Goal: Complete application form

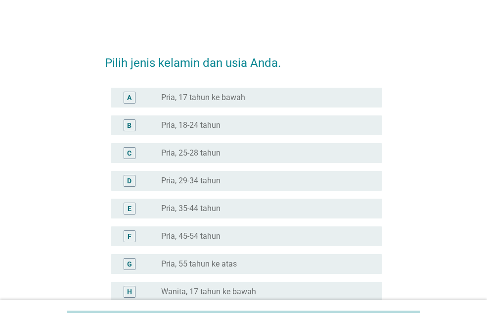
scroll to position [271, 0]
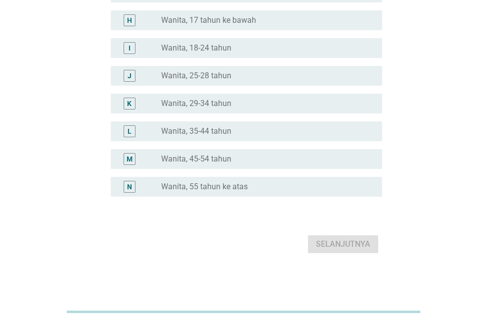
click at [131, 132] on div "L" at bounding box center [130, 131] width 4 height 10
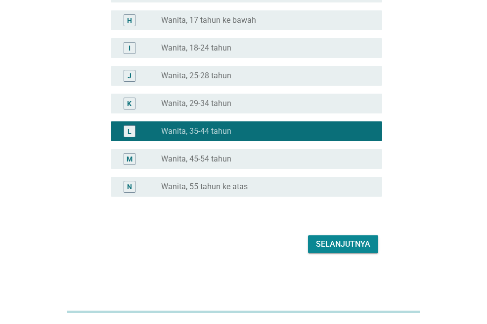
click at [341, 236] on button "Selanjutnya" at bounding box center [343, 244] width 70 height 18
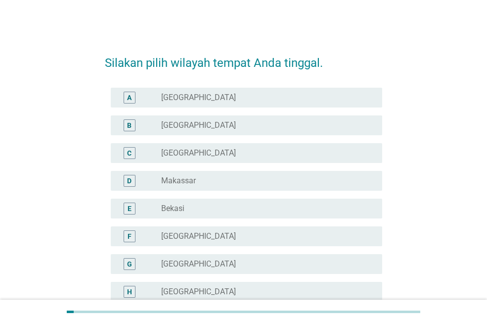
click at [184, 95] on label "[GEOGRAPHIC_DATA]" at bounding box center [198, 98] width 75 height 10
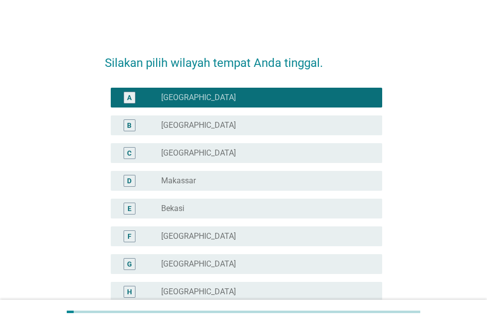
scroll to position [283, 0]
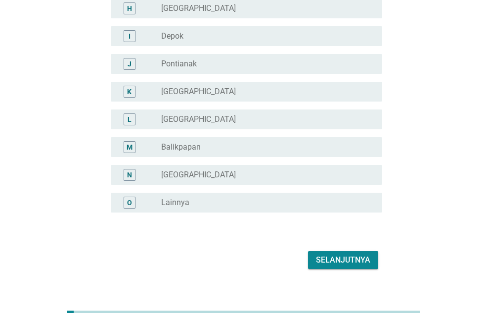
click at [333, 256] on div "Selanjutnya" at bounding box center [343, 260] width 54 height 12
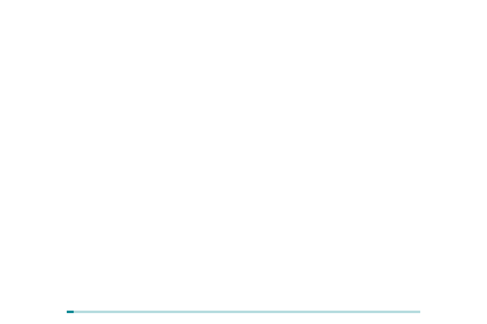
scroll to position [0, 0]
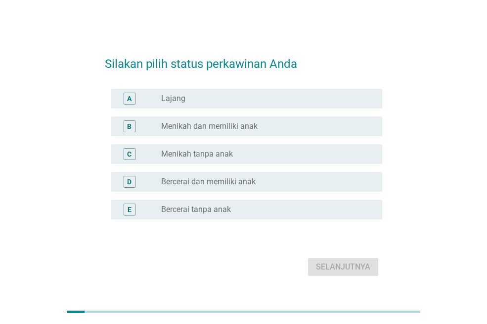
click at [198, 130] on label "Menikah dan memiliki anak" at bounding box center [209, 126] width 96 height 10
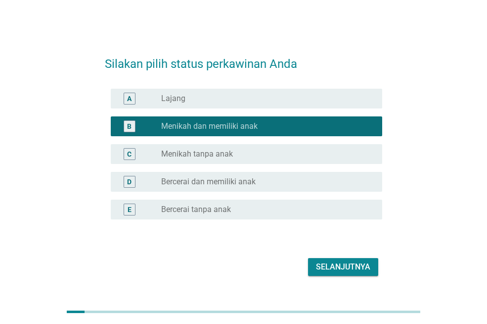
click at [340, 262] on div "Selanjutnya" at bounding box center [343, 267] width 54 height 12
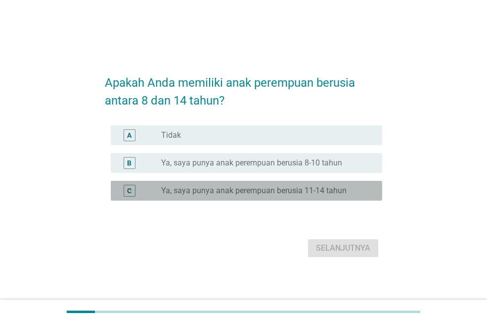
click at [223, 188] on label "Ya, saya punya anak perempuan berusia 11-14 tahun" at bounding box center [254, 191] width 186 height 10
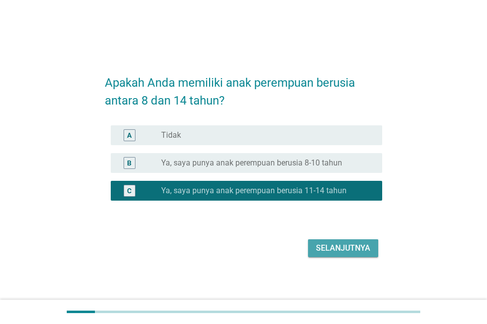
click at [341, 245] on div "Selanjutnya" at bounding box center [343, 248] width 54 height 12
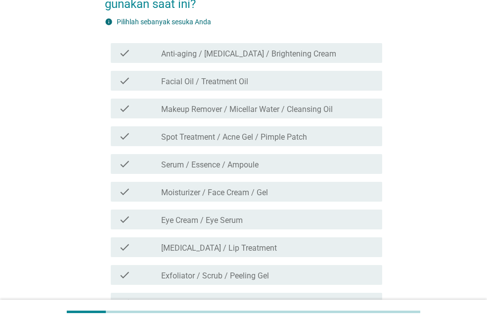
scroll to position [79, 0]
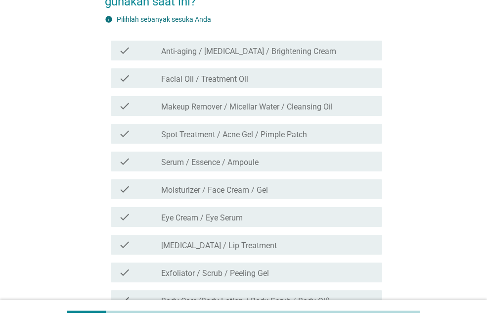
click at [208, 244] on label "[MEDICAL_DATA] / Lip Treatment" at bounding box center [219, 245] width 116 height 10
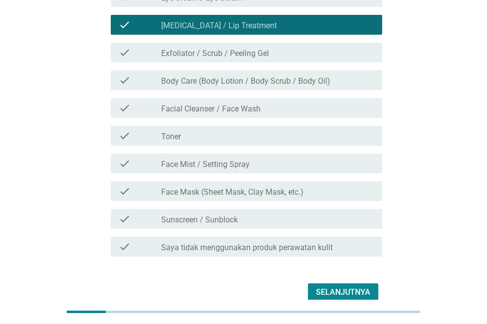
scroll to position [287, 0]
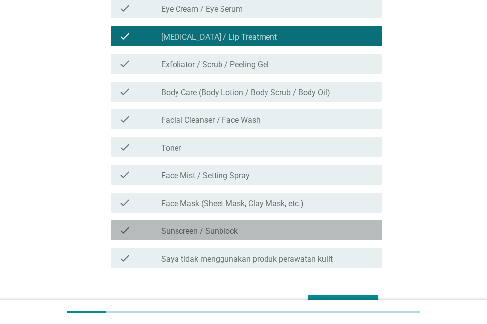
click at [206, 228] on label "Sunscreen / Sunblock" at bounding box center [199, 231] width 77 height 10
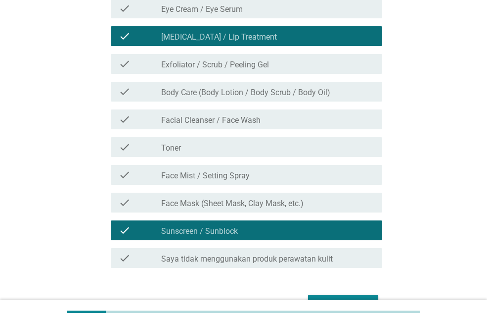
click at [210, 174] on label "Face Mist / Setting Spray" at bounding box center [205, 176] width 89 height 10
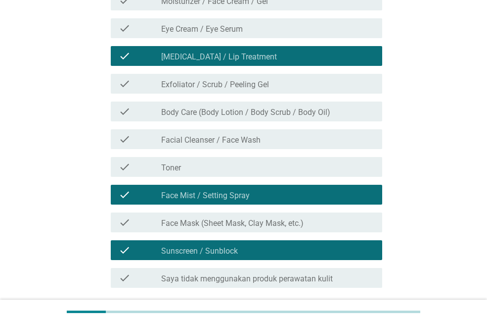
scroll to position [228, 0]
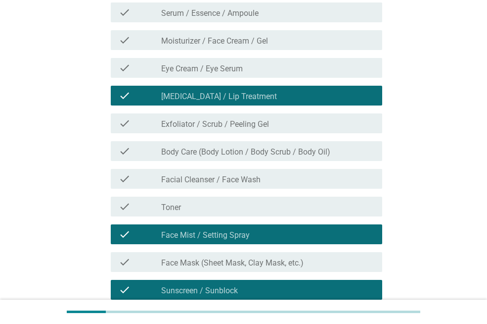
click at [210, 175] on label "Facial Cleanser / Face Wash" at bounding box center [210, 180] width 99 height 10
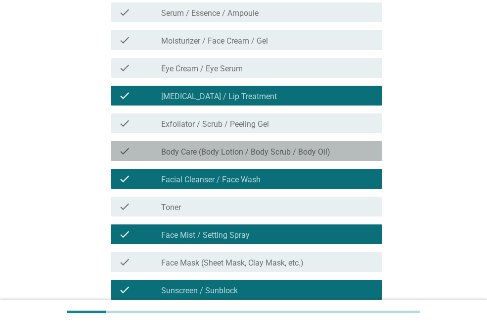
click at [211, 150] on label "Body Care (Body Lotion / Body Scrub / Body Oil)" at bounding box center [245, 152] width 169 height 10
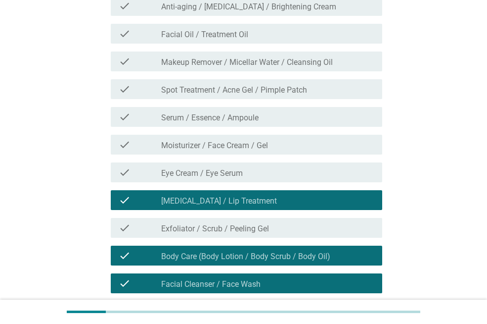
scroll to position [90, 0]
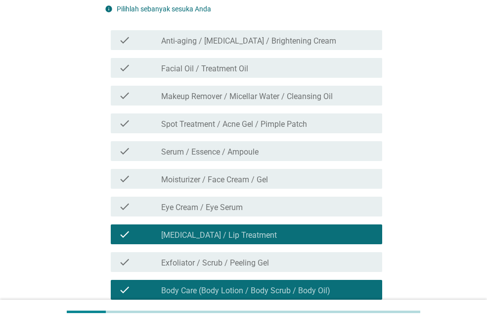
click at [205, 71] on label "Facial Oil / Treatment Oil" at bounding box center [204, 69] width 87 height 10
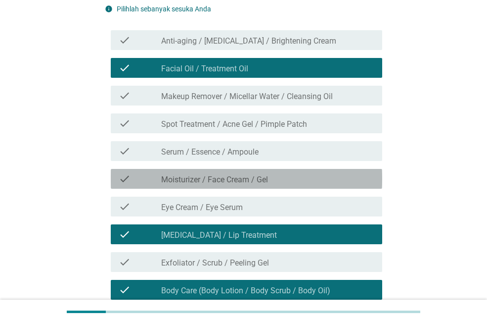
click at [198, 175] on label "Moisturizer / Face Cream / Gel" at bounding box center [214, 180] width 107 height 10
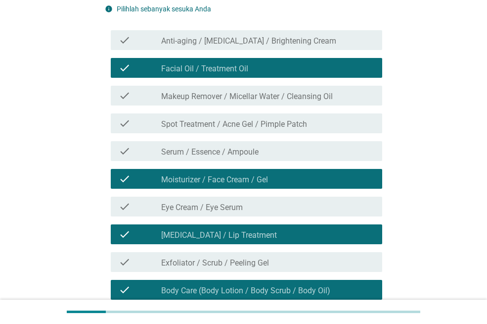
scroll to position [347, 0]
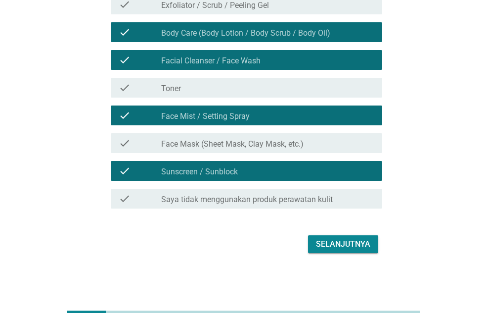
click at [348, 241] on div "Selanjutnya" at bounding box center [343, 244] width 54 height 12
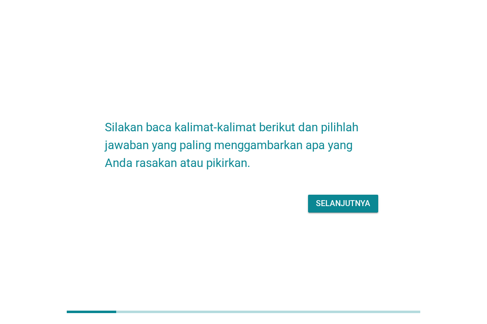
click at [345, 202] on div "Selanjutnya" at bounding box center [343, 203] width 54 height 12
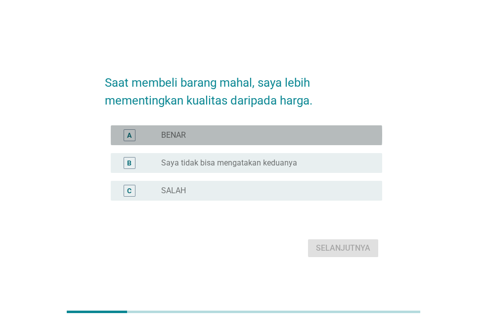
click at [215, 136] on div "radio_button_unchecked BENAR" at bounding box center [263, 135] width 205 height 10
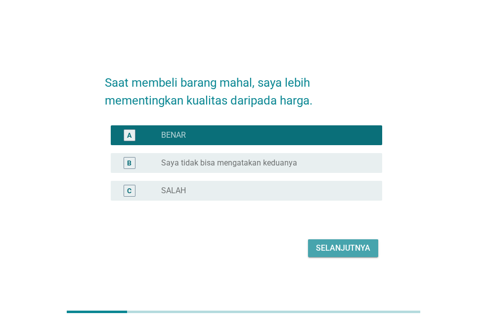
click at [349, 247] on div "Selanjutnya" at bounding box center [343, 248] width 54 height 12
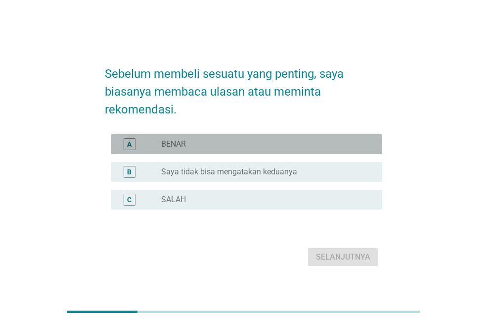
click at [206, 143] on div "radio_button_unchecked BENAR" at bounding box center [263, 144] width 205 height 10
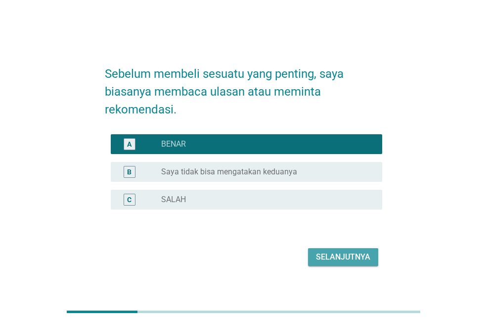
click at [347, 255] on div "Selanjutnya" at bounding box center [343, 257] width 54 height 12
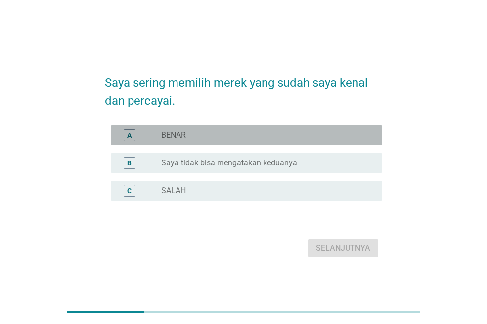
click at [230, 140] on div "radio_button_unchecked BENAR" at bounding box center [263, 135] width 205 height 10
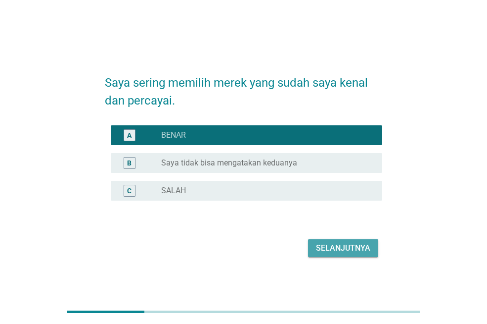
click at [340, 253] on div "Selanjutnya" at bounding box center [343, 248] width 54 height 12
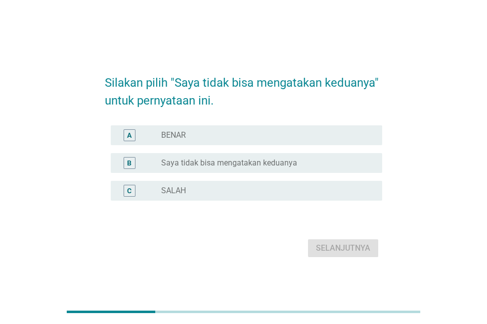
click at [219, 165] on label "Saya tidak bisa mengatakan keduanya" at bounding box center [229, 163] width 136 height 10
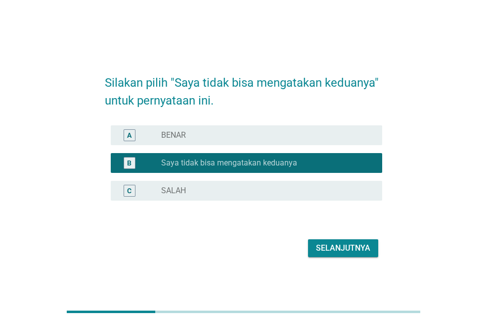
click at [333, 246] on div "Selanjutnya" at bounding box center [343, 248] width 54 height 12
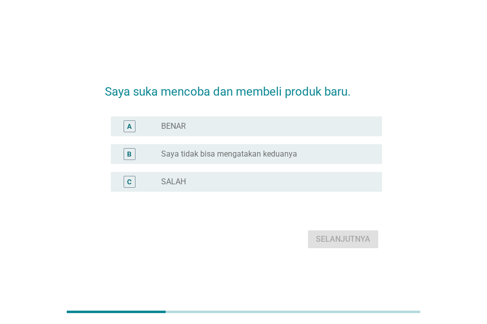
click at [195, 135] on div "A radio_button_unchecked BENAR" at bounding box center [247, 126] width 272 height 20
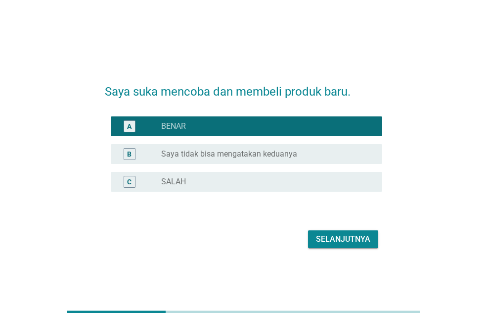
click at [335, 241] on div "Selanjutnya" at bounding box center [343, 239] width 54 height 12
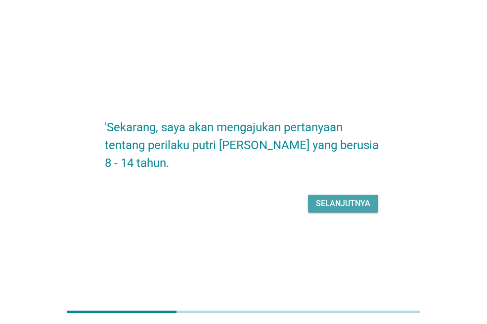
click at [330, 200] on div "Selanjutnya" at bounding box center [343, 203] width 54 height 12
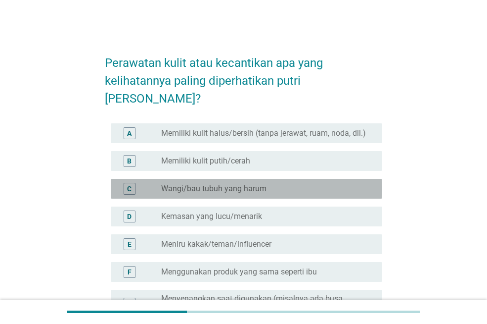
click at [207, 184] on label "Wangi/bau tubuh yang harum" at bounding box center [213, 189] width 105 height 10
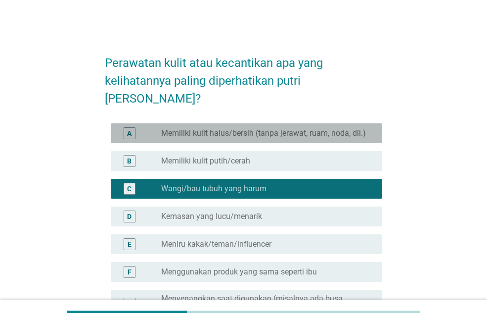
click at [210, 128] on label "Memiliki kulit halus/bersih (tanpa jerawat, ruam, noda, dll.)" at bounding box center [263, 133] width 205 height 10
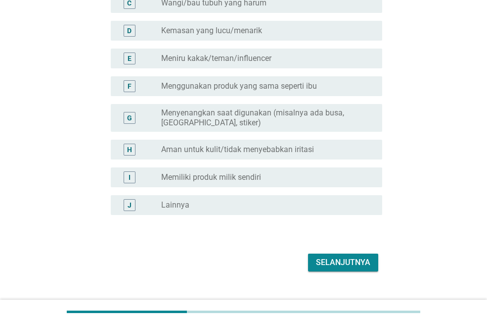
scroll to position [186, 0]
click at [330, 256] on div "Selanjutnya" at bounding box center [343, 262] width 54 height 12
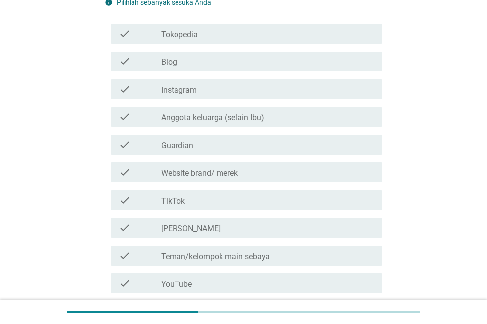
scroll to position [119, 0]
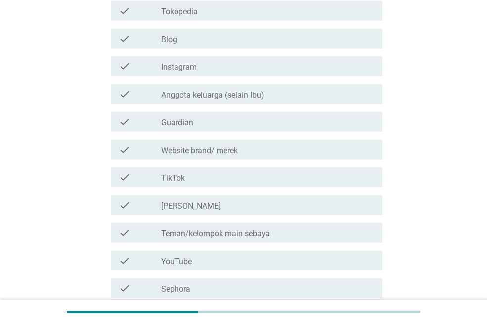
click at [194, 227] on div "check_box_outline_blank Teman/kelompok main sebaya" at bounding box center [267, 233] width 213 height 12
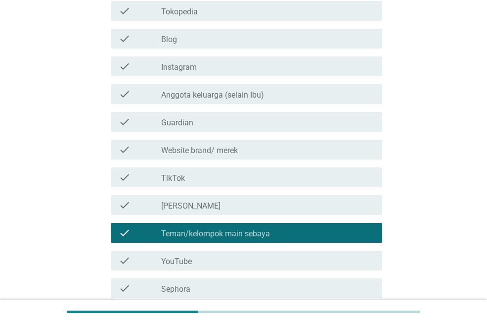
click at [188, 203] on label "[PERSON_NAME]" at bounding box center [190, 206] width 59 height 10
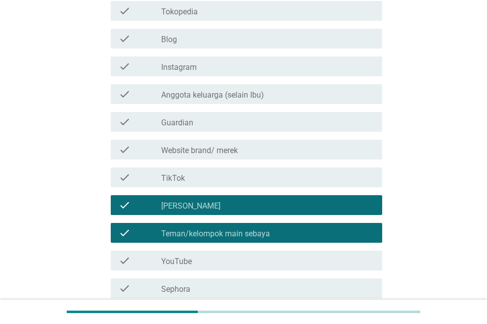
click at [189, 125] on label "Guardian" at bounding box center [177, 123] width 32 height 10
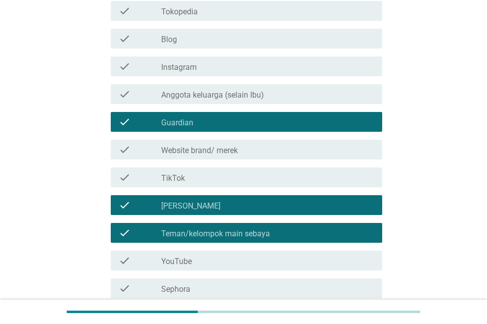
click at [184, 44] on div "check_box_outline_blank Blog" at bounding box center [267, 39] width 213 height 12
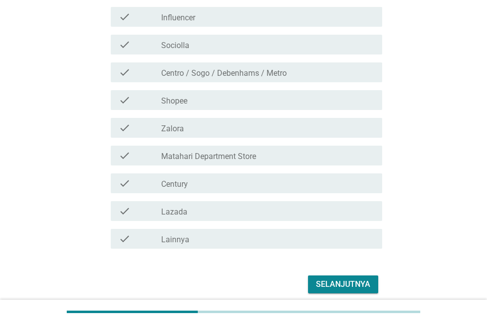
scroll to position [513, 0]
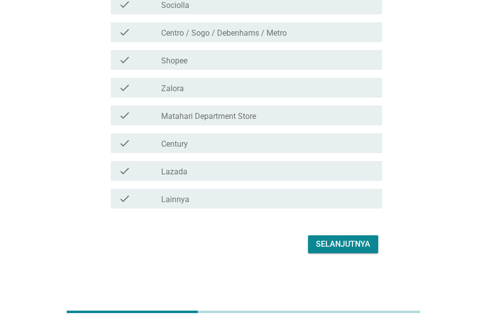
click at [341, 248] on div "Selanjutnya" at bounding box center [343, 244] width 54 height 12
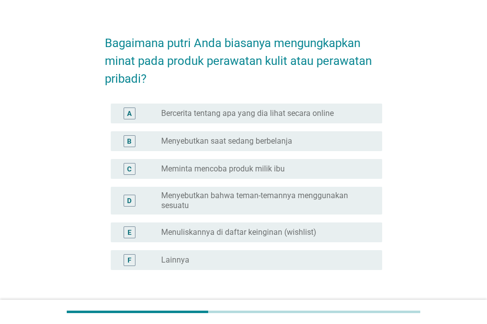
scroll to position [79, 0]
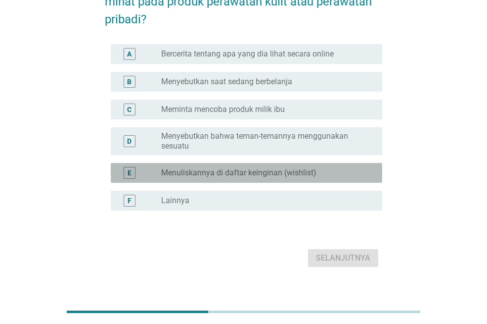
click at [211, 173] on label "Menuliskannya di daftar keinginan (wishlist)" at bounding box center [238, 173] width 155 height 10
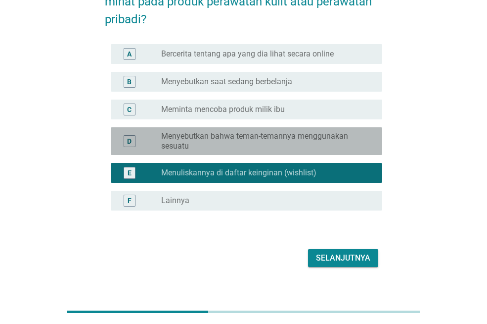
click at [236, 134] on label "Menyebutkan bahwa teman-temannya menggunakan sesuatu" at bounding box center [263, 141] width 205 height 20
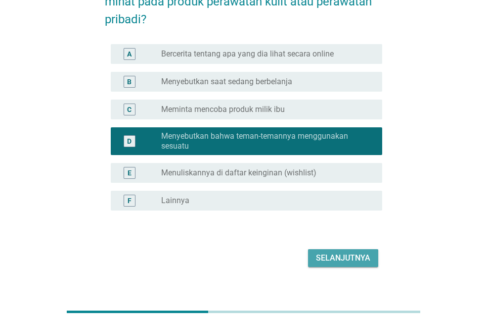
click at [340, 254] on div "Selanjutnya" at bounding box center [343, 258] width 54 height 12
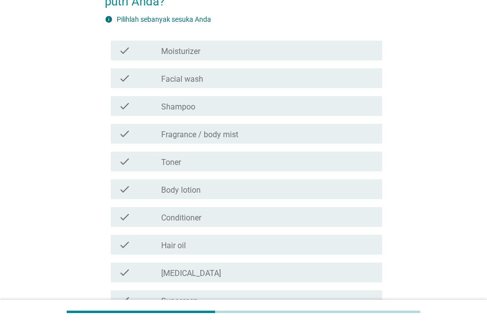
scroll to position [0, 0]
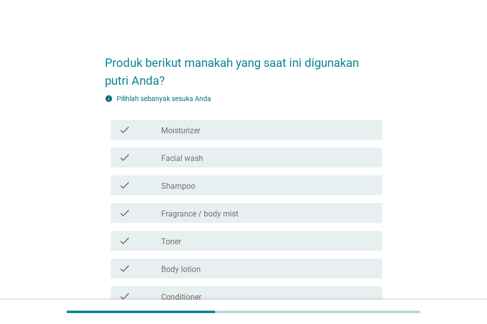
click at [189, 82] on h2 "Produk berikut manakah yang saat ini digunakan putri Anda?" at bounding box center [244, 67] width 278 height 46
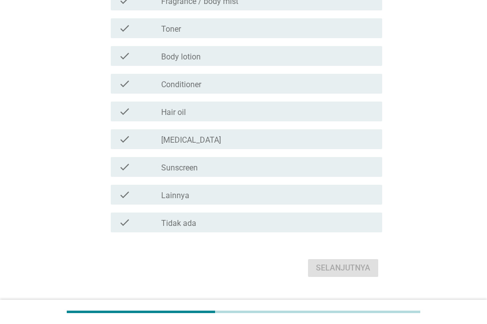
scroll to position [218, 0]
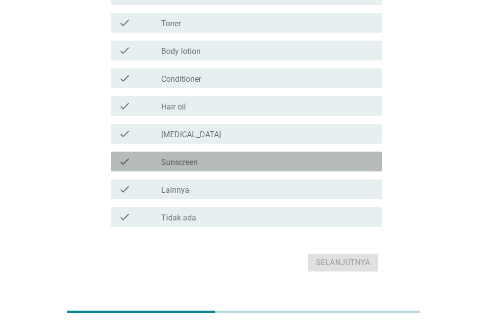
click at [194, 159] on label "Sunscreen" at bounding box center [179, 162] width 37 height 10
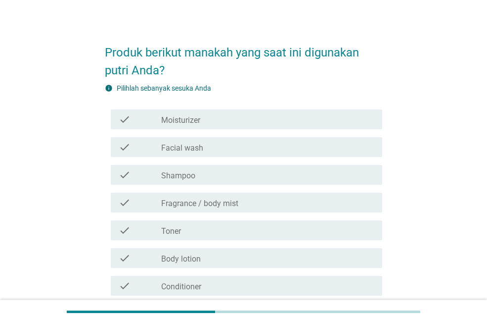
scroll to position [0, 0]
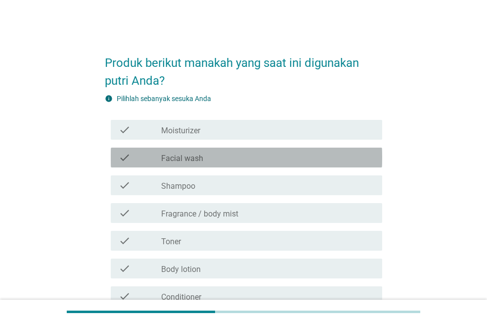
click at [202, 152] on div "check_box_outline_blank Facial wash" at bounding box center [267, 157] width 213 height 12
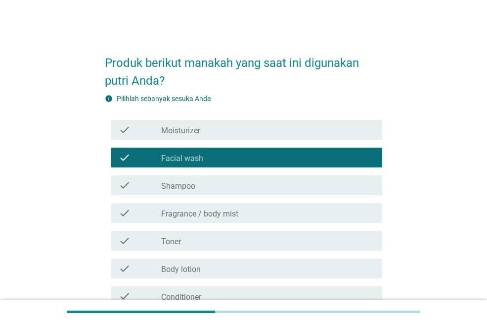
click at [201, 185] on div "check_box_outline_blank Shampoo" at bounding box center [267, 185] width 213 height 12
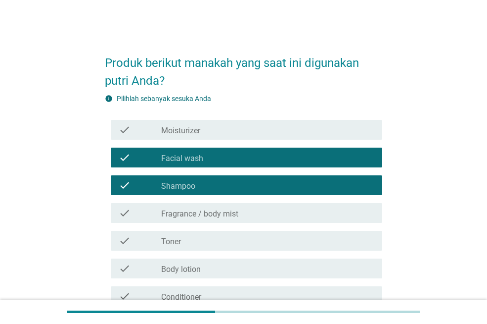
click at [202, 210] on label "Fragrance / body mist" at bounding box center [199, 214] width 77 height 10
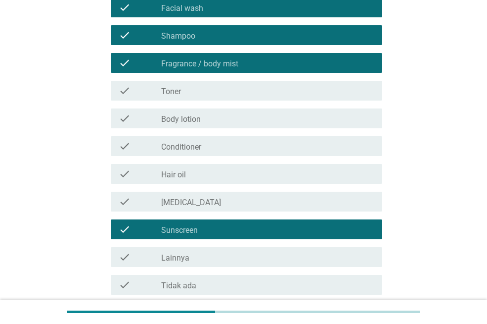
scroll to position [178, 0]
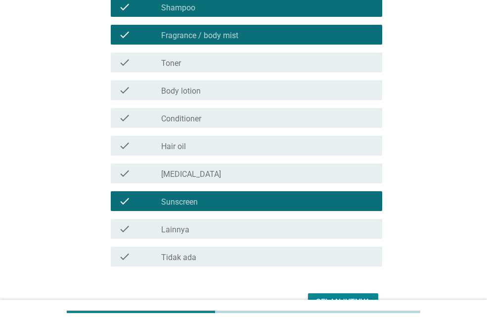
click at [199, 86] on label "Body lotion" at bounding box center [181, 91] width 40 height 10
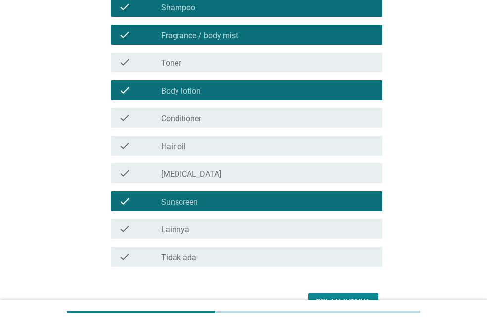
click at [201, 171] on div "check_box_outline_blank [MEDICAL_DATA]" at bounding box center [267, 173] width 213 height 12
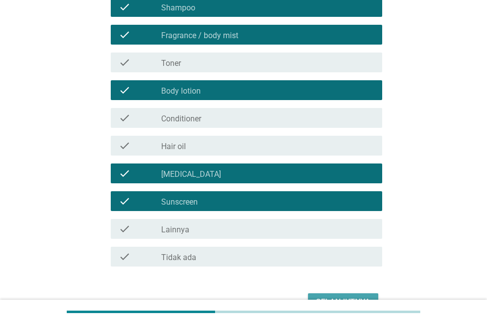
click at [356, 293] on button "Selanjutnya" at bounding box center [343, 302] width 70 height 18
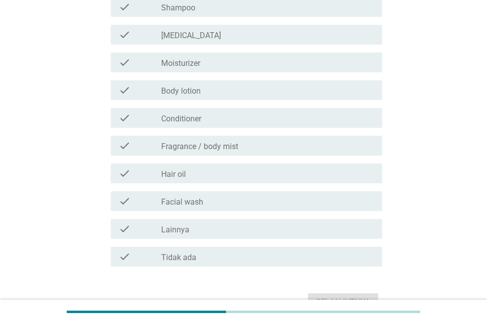
click at [195, 143] on label "Fragrance / body mist" at bounding box center [199, 147] width 77 height 10
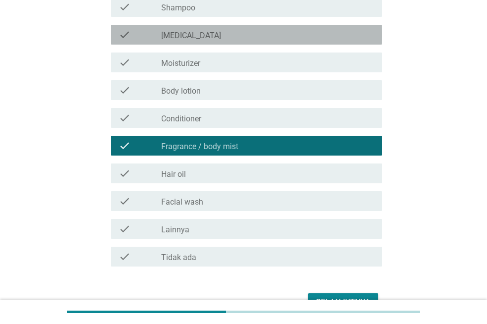
click at [182, 41] on div "check check_box_outline_blank [MEDICAL_DATA]" at bounding box center [247, 35] width 272 height 20
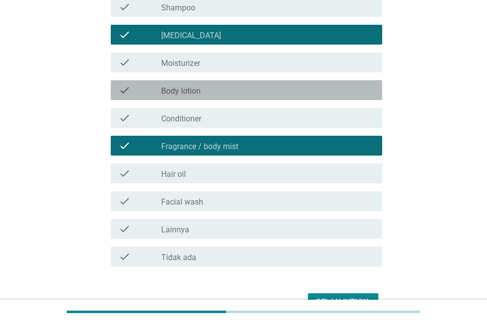
click at [196, 94] on label "Body lotion" at bounding box center [181, 91] width 40 height 10
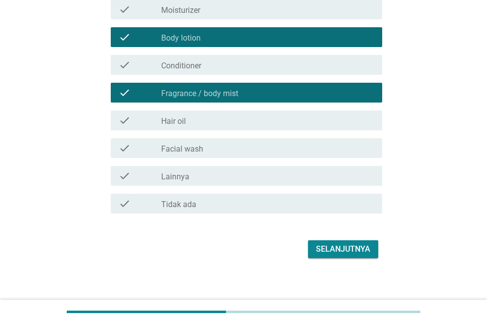
scroll to position [236, 0]
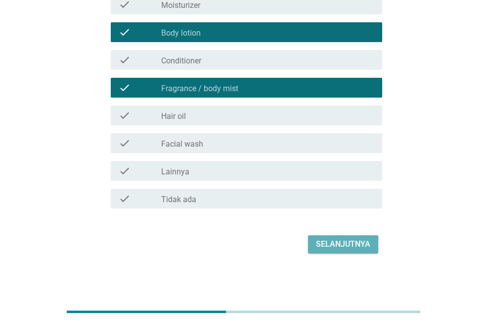
click at [365, 244] on div "Selanjutnya" at bounding box center [343, 244] width 54 height 12
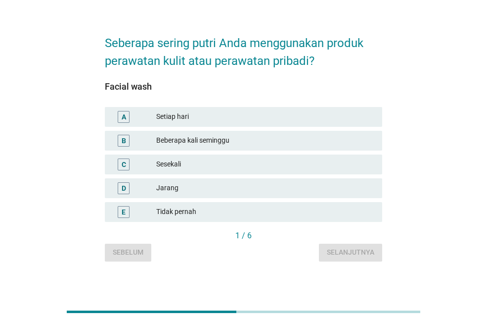
scroll to position [25, 0]
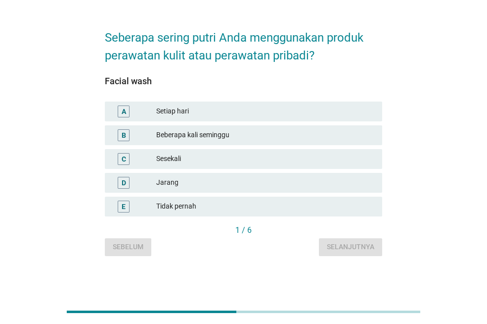
click at [190, 118] on div "A Setiap hari" at bounding box center [244, 111] width 278 height 20
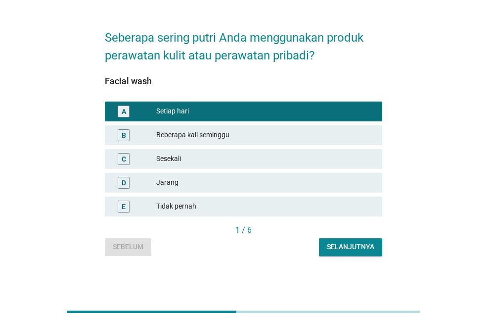
click at [344, 243] on div "Selanjutnya" at bounding box center [351, 246] width 48 height 10
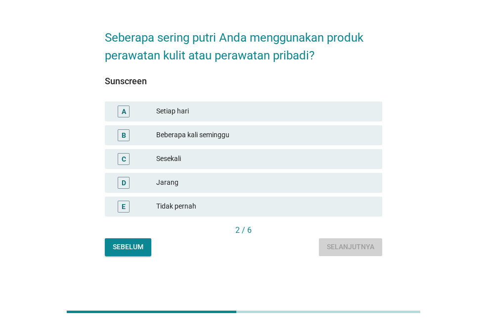
scroll to position [0, 0]
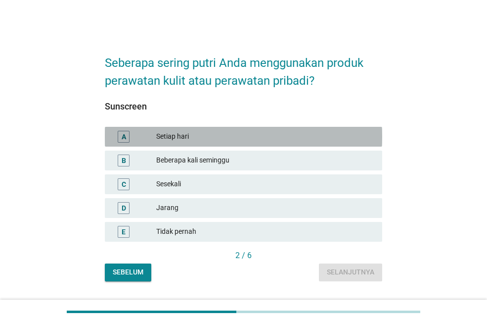
click at [224, 143] on div "A Setiap hari" at bounding box center [244, 137] width 278 height 20
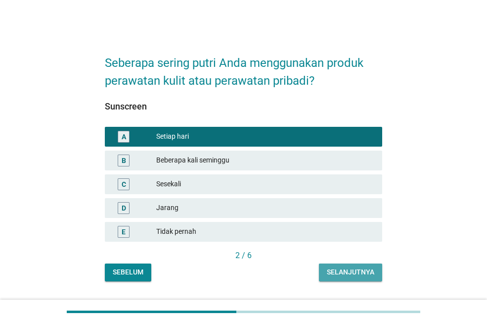
click at [344, 277] on button "Selanjutnya" at bounding box center [350, 272] width 63 height 18
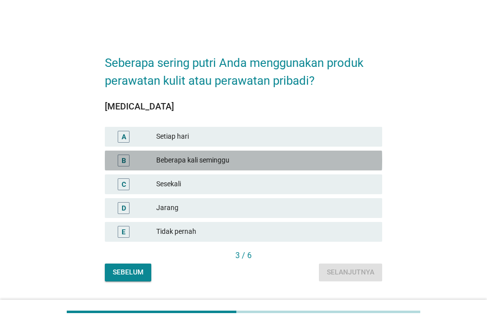
click at [250, 161] on div "Beberapa kali seminggu" at bounding box center [265, 160] width 218 height 12
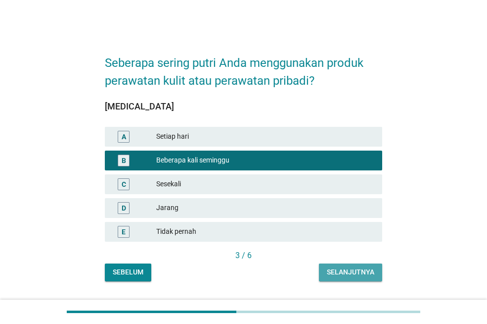
click at [349, 268] on div "Selanjutnya" at bounding box center [351, 272] width 48 height 10
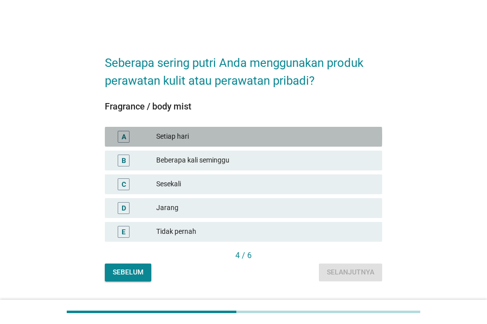
click at [265, 136] on div "Setiap hari" at bounding box center [265, 137] width 218 height 12
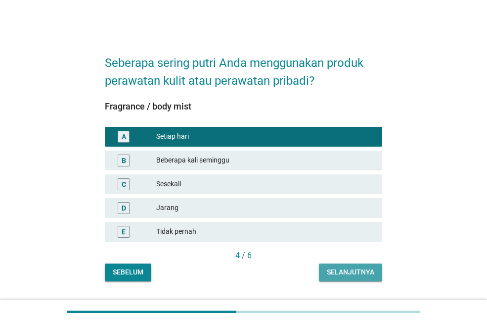
click at [341, 270] on div "Selanjutnya" at bounding box center [351, 272] width 48 height 10
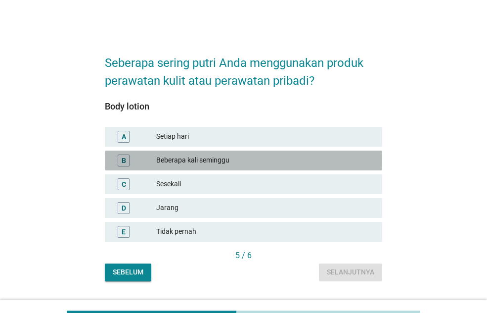
click at [248, 155] on div "Beberapa kali seminggu" at bounding box center [265, 160] width 218 height 12
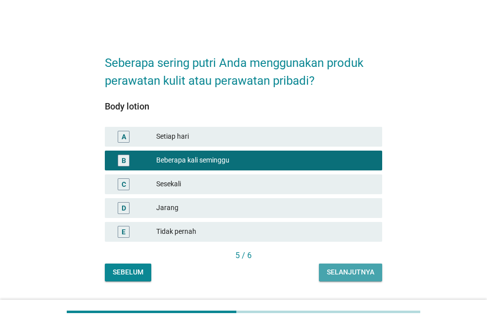
click at [345, 274] on div "Selanjutnya" at bounding box center [351, 272] width 48 height 10
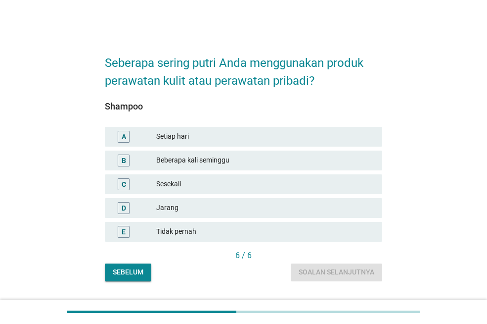
click at [251, 135] on div "Setiap hari" at bounding box center [265, 137] width 218 height 12
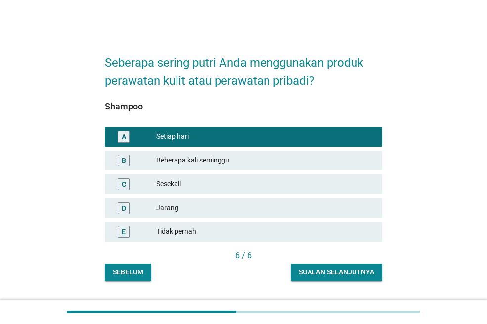
click at [258, 157] on div "Beberapa kali seminggu" at bounding box center [265, 160] width 218 height 12
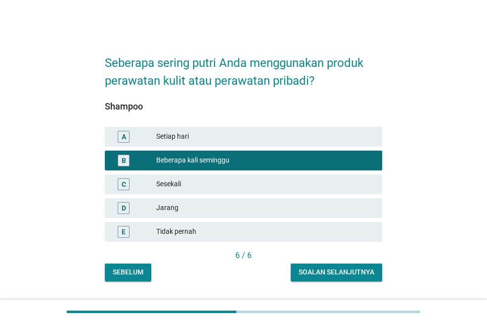
click at [342, 278] on button "Soalan selanjutnya" at bounding box center [337, 272] width 92 height 18
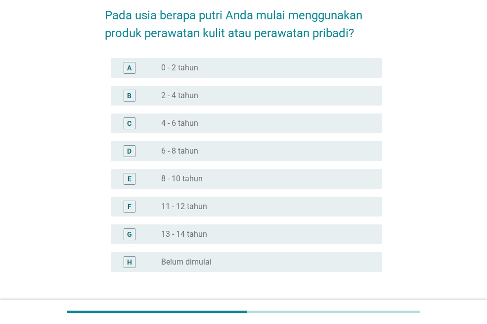
scroll to position [59, 0]
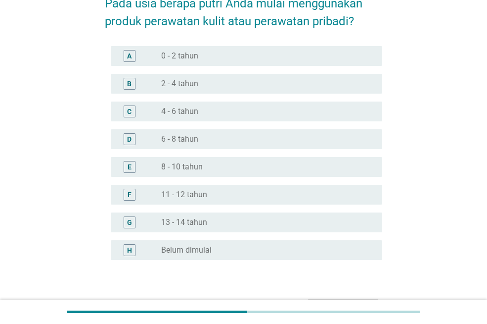
click at [214, 190] on div "radio_button_unchecked 11 - 12 tahun" at bounding box center [263, 195] width 205 height 10
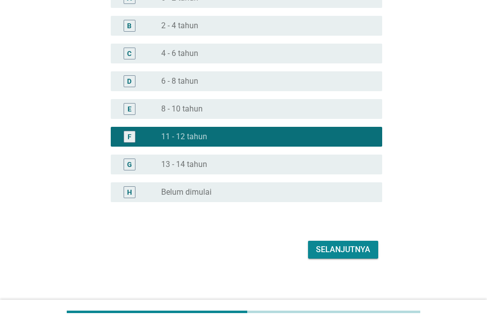
scroll to position [123, 0]
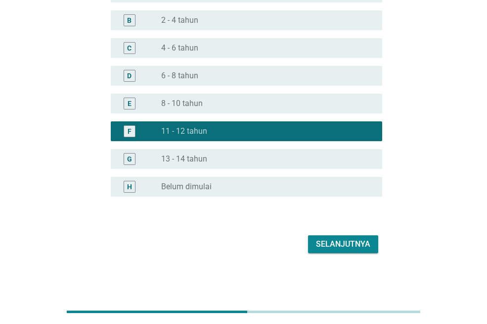
click at [351, 236] on button "Selanjutnya" at bounding box center [343, 244] width 70 height 18
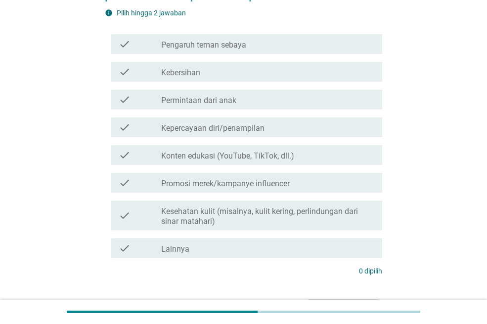
scroll to position [119, 0]
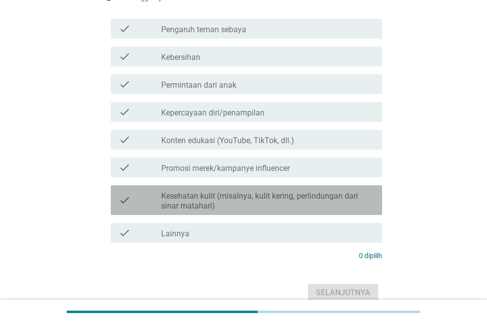
click at [220, 192] on label "Kesehatan kulit (misalnya, kulit kering, perlindungan dari sinar matahari)" at bounding box center [267, 201] width 213 height 20
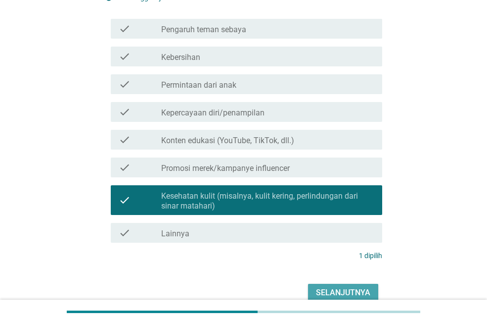
click at [348, 287] on div "Selanjutnya" at bounding box center [343, 292] width 54 height 12
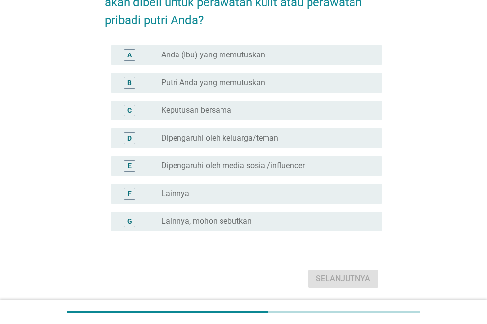
scroll to position [79, 0]
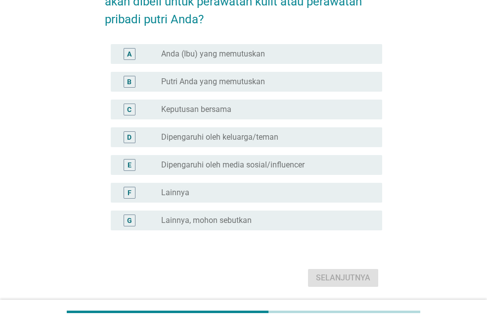
click at [199, 80] on label "Putri Anda yang memutuskan" at bounding box center [213, 82] width 104 height 10
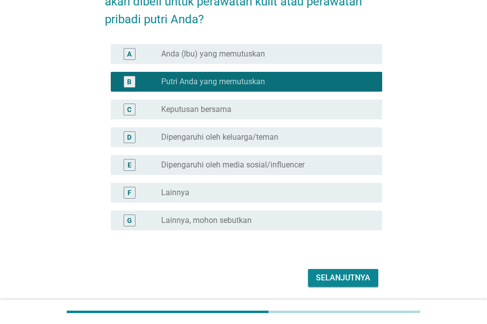
click at [205, 103] on div "radio_button_unchecked Keputusan bersama" at bounding box center [267, 109] width 213 height 12
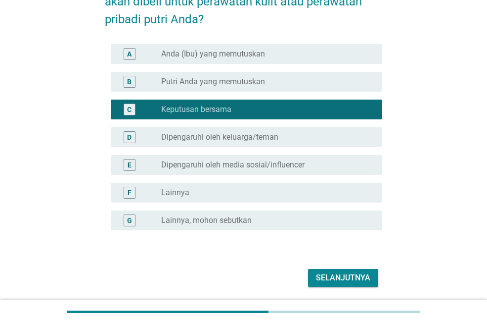
click at [328, 269] on button "Selanjutnya" at bounding box center [343, 278] width 70 height 18
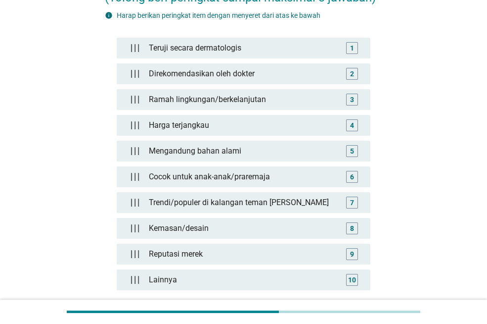
scroll to position [99, 0]
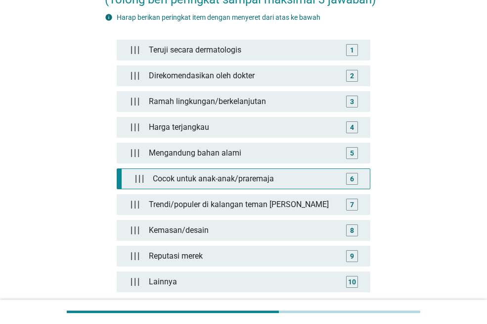
click at [333, 182] on div "Cocok untuk anak-anak/praremaja" at bounding box center [245, 179] width 193 height 20
click at [350, 179] on div "6" at bounding box center [352, 179] width 12 height 12
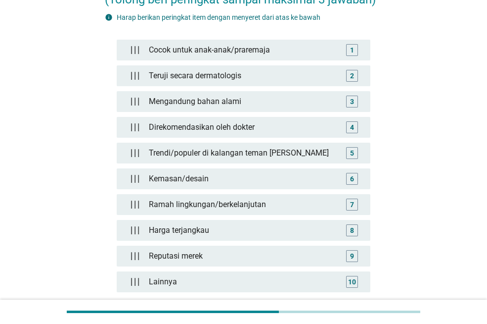
scroll to position [200, 0]
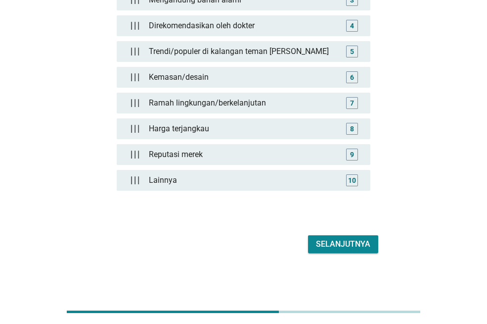
click at [316, 246] on div "Selanjutnya" at bounding box center [343, 244] width 54 height 12
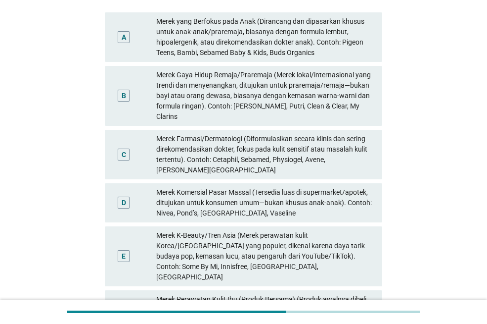
scroll to position [112, 0]
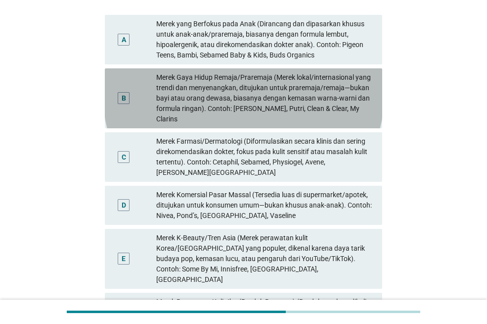
click at [223, 85] on div "Merek Gaya Hidup Remaja/Praremaja (Merek lokal/internasional yang trendi dan me…" at bounding box center [265, 98] width 218 height 52
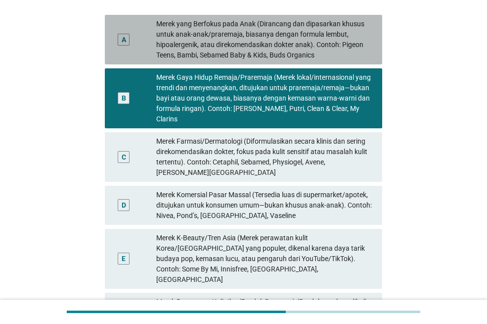
click at [245, 50] on div "Merek yang Berfokus pada Anak (Dirancang dan dipasarkan khusus untuk anak-anak/…" at bounding box center [265, 40] width 218 height 42
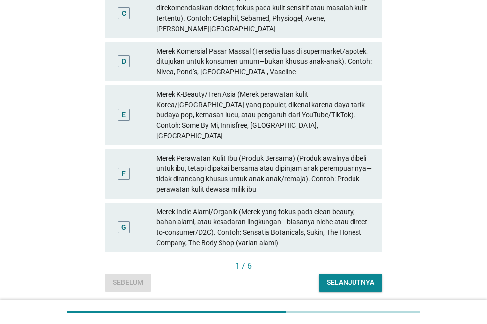
scroll to position [270, 0]
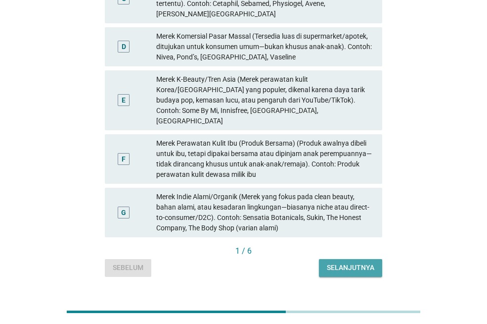
click at [350, 262] on div "Selanjutnya" at bounding box center [351, 267] width 48 height 10
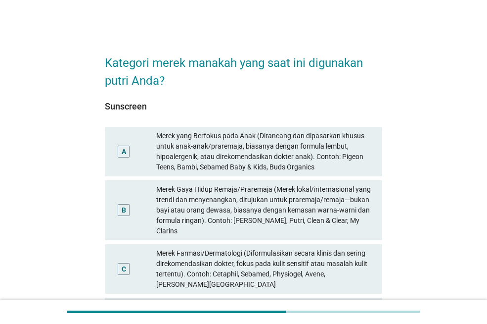
click at [256, 196] on div "Merek Gaya Hidup Remaja/Praremaja (Merek lokal/internasional yang trendi dan me…" at bounding box center [265, 210] width 218 height 52
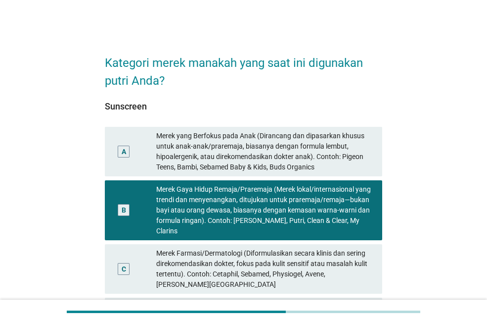
scroll to position [270, 0]
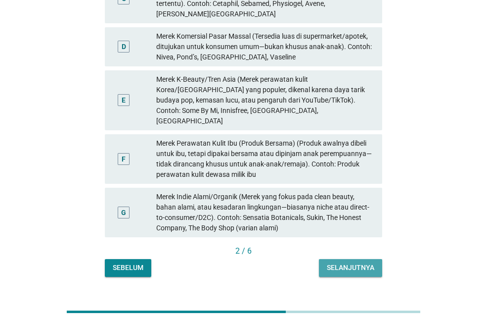
click at [338, 262] on div "Selanjutnya" at bounding box center [351, 267] width 48 height 10
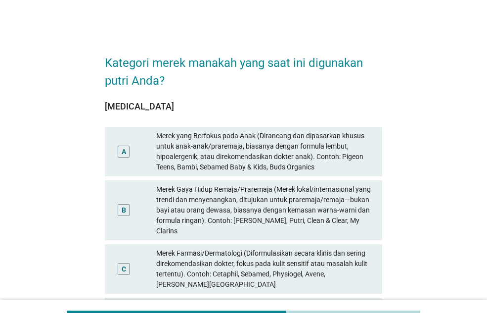
click at [258, 196] on div "Merek Gaya Hidup Remaja/Praremaja (Merek lokal/internasional yang trendi dan me…" at bounding box center [265, 210] width 218 height 52
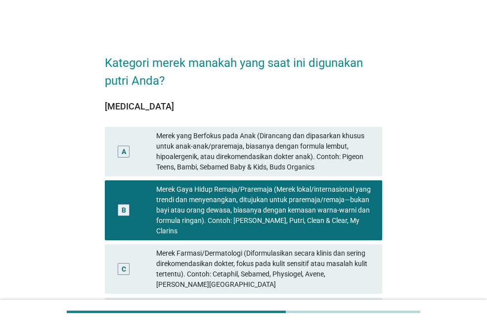
scroll to position [270, 0]
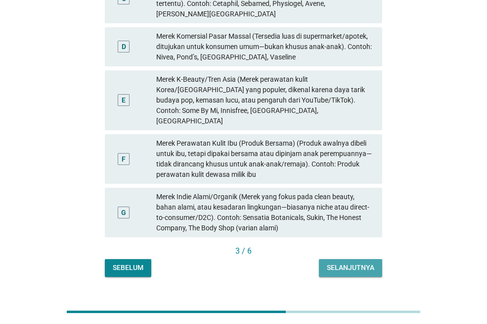
click at [329, 262] on div "Selanjutnya" at bounding box center [351, 267] width 48 height 10
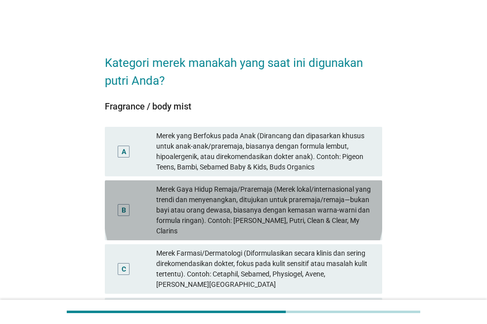
click at [249, 189] on div "Merek Gaya Hidup Remaja/Praremaja (Merek lokal/internasional yang trendi dan me…" at bounding box center [265, 210] width 218 height 52
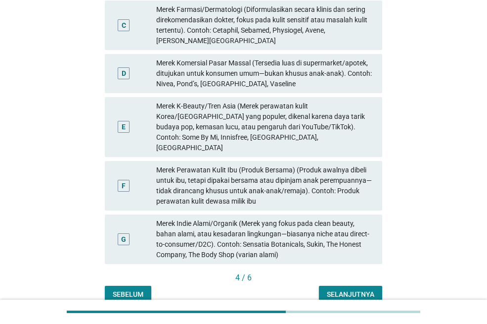
scroll to position [270, 0]
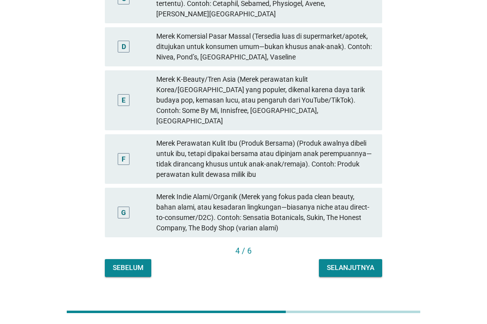
click at [312, 192] on div "Merek Indie Alami/Organik (Merek yang fokus pada clean beauty, bahan alami, ata…" at bounding box center [265, 212] width 218 height 42
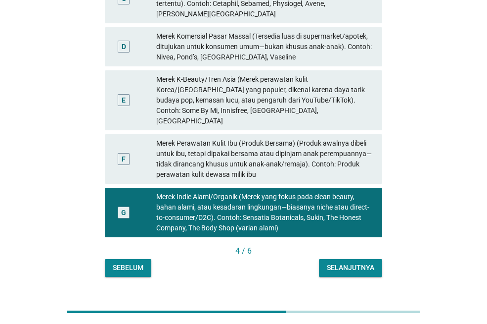
click at [333, 262] on div "Selanjutnya" at bounding box center [351, 267] width 48 height 10
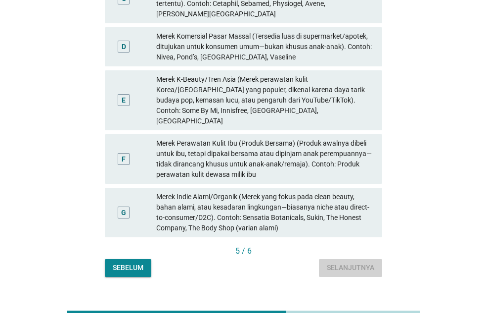
scroll to position [0, 0]
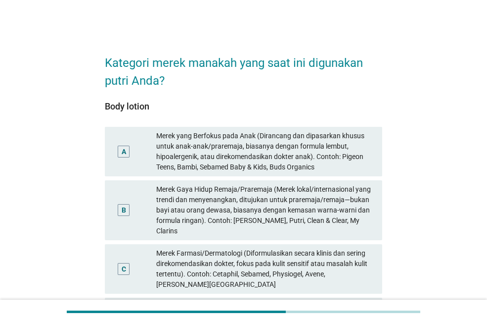
click at [272, 205] on div "Merek Gaya Hidup Remaja/Praremaja (Merek lokal/internasional yang trendi dan me…" at bounding box center [265, 210] width 218 height 52
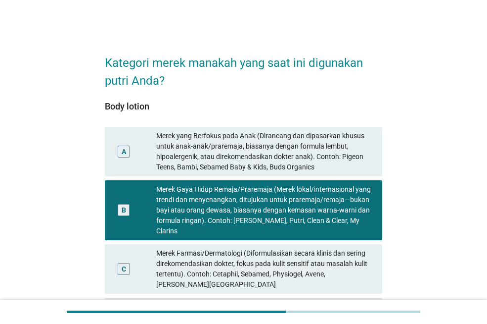
scroll to position [270, 0]
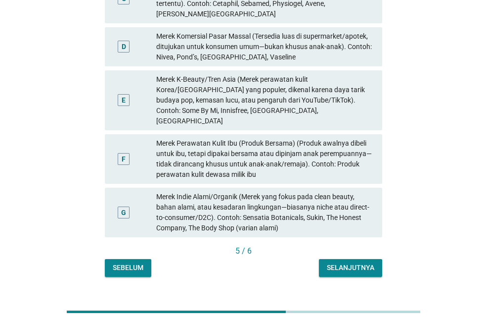
click at [258, 36] on div "Merek Komersial Pasar Massal (Tersedia luas di supermarket/apotek, ditujukan un…" at bounding box center [265, 46] width 218 height 31
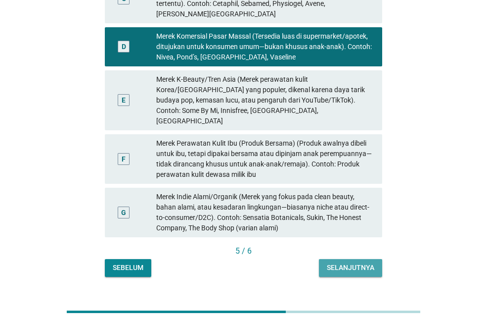
click at [351, 259] on button "Selanjutnya" at bounding box center [350, 268] width 63 height 18
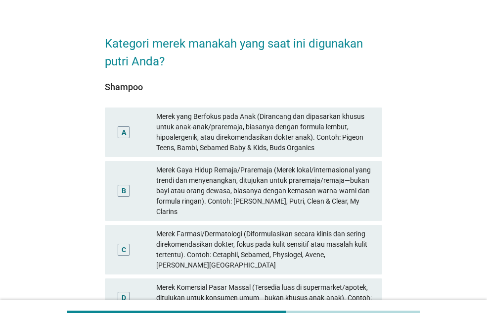
scroll to position [20, 0]
click at [296, 232] on div "Merek Farmasi/Dermatologi (Diformulasikan secara klinis dan sering direkomendas…" at bounding box center [265, 249] width 218 height 42
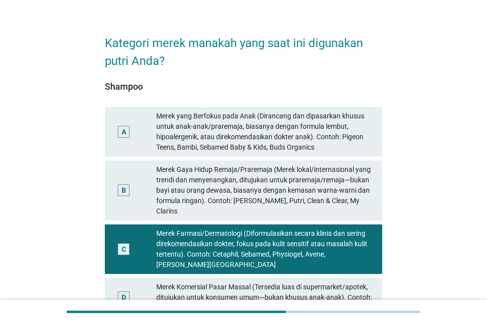
scroll to position [270, 0]
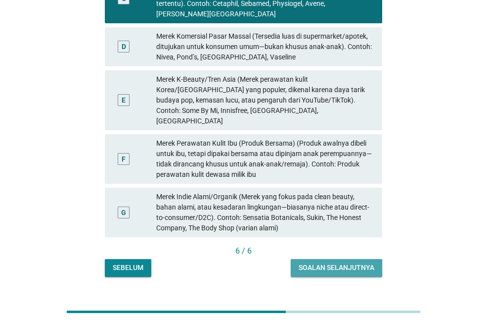
click at [334, 262] on div "Soalan selanjutnya" at bounding box center [337, 267] width 76 height 10
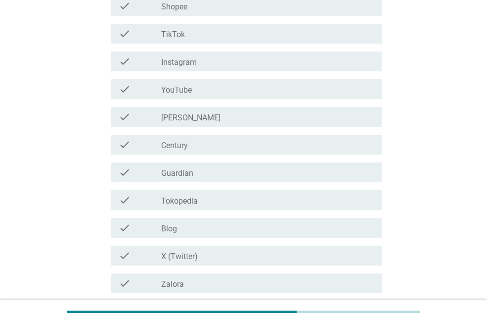
scroll to position [238, 0]
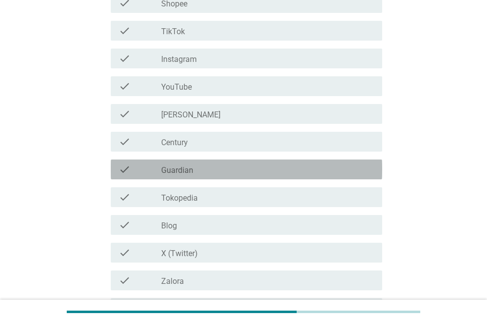
click at [220, 163] on div "check_box_outline_blank Guardian" at bounding box center [267, 169] width 213 height 12
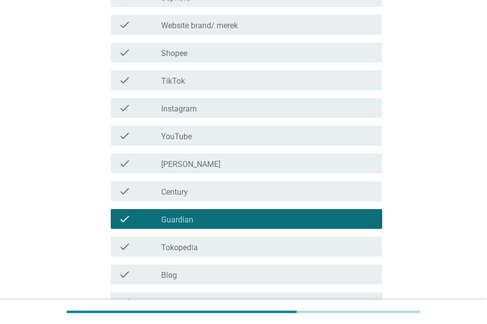
scroll to position [178, 0]
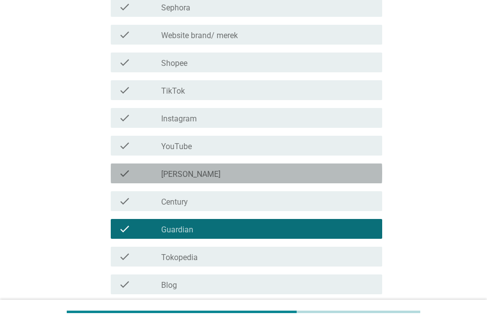
click at [201, 179] on div "check_box_outline_blank [PERSON_NAME]" at bounding box center [267, 173] width 213 height 12
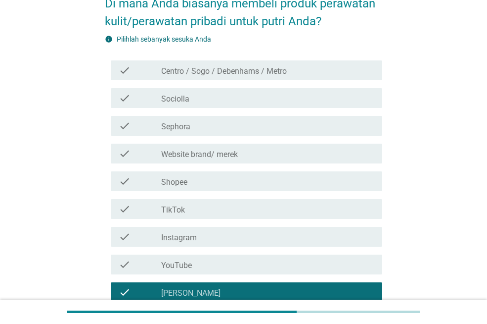
scroll to position [342, 0]
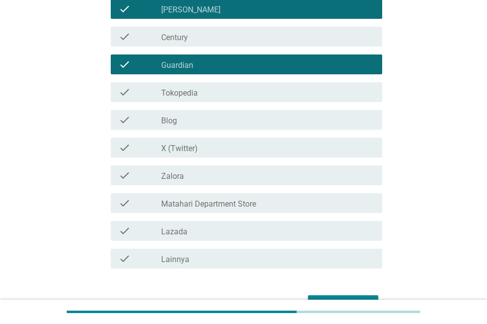
click at [214, 87] on div "check_box_outline_blank Tokopedia" at bounding box center [267, 92] width 213 height 12
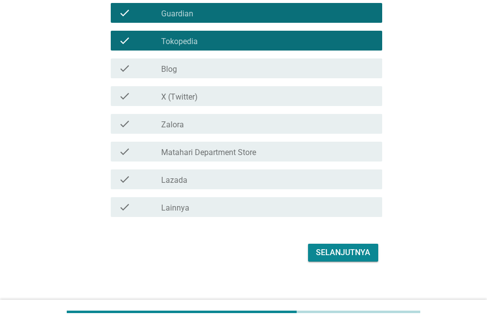
scroll to position [402, 0]
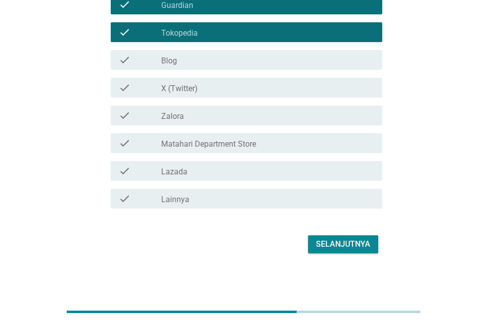
click at [321, 238] on div "Selanjutnya" at bounding box center [343, 244] width 54 height 12
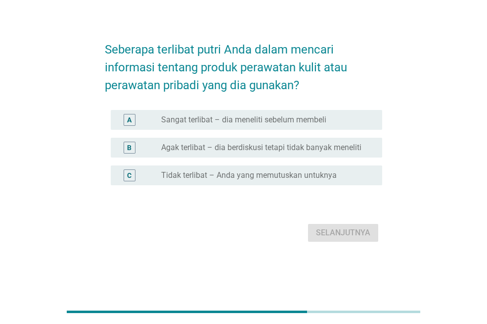
scroll to position [0, 0]
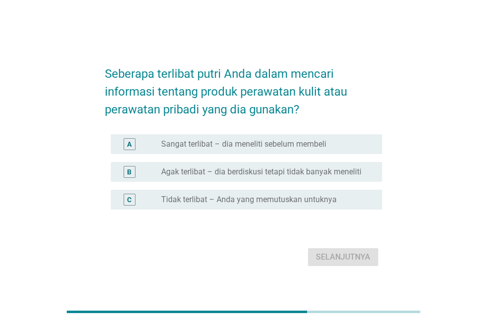
click at [267, 139] on div "radio_button_unchecked Sangat terlibat – dia meneliti sebelum membeli" at bounding box center [267, 144] width 213 height 12
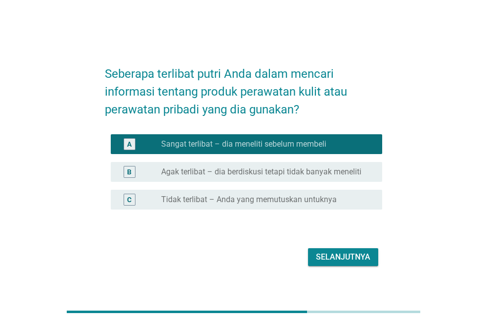
click at [352, 254] on div "Selanjutnya" at bounding box center [343, 257] width 54 height 12
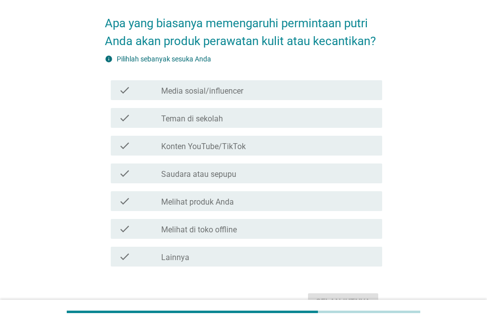
scroll to position [59, 0]
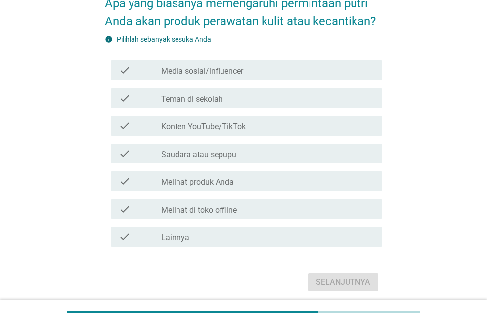
click at [237, 203] on div "check_box_outline_blank Melihat di toko offline" at bounding box center [267, 209] width 213 height 12
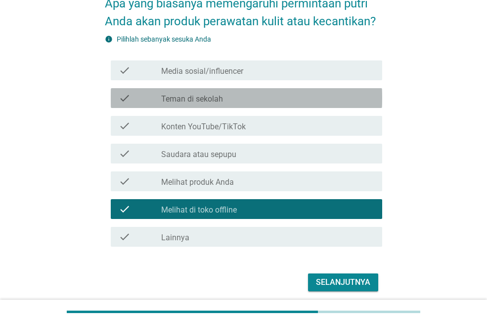
click at [230, 101] on div "check_box_outline_blank Teman di sekolah" at bounding box center [267, 98] width 213 height 12
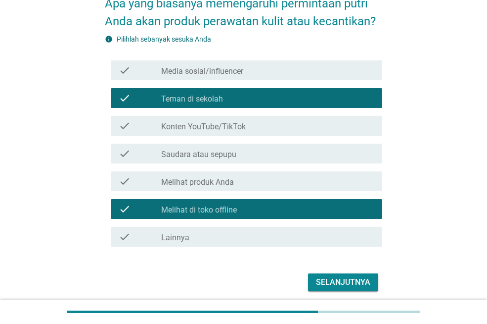
click at [336, 281] on div "Selanjutnya" at bounding box center [343, 282] width 54 height 12
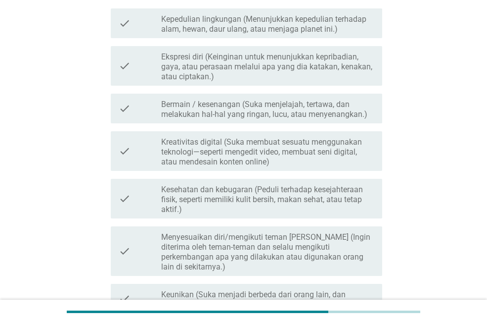
scroll to position [99, 0]
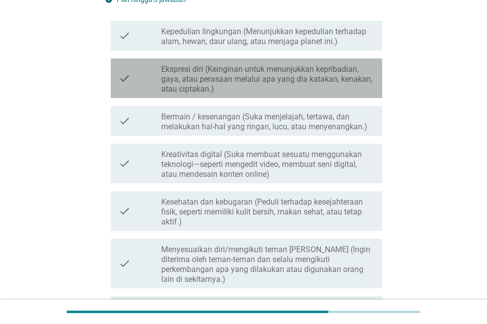
click at [257, 70] on label "Ekspresi diri (Keinginan untuk menunjukkan kepribadian, gaya, atau perasaan mel…" at bounding box center [267, 79] width 213 height 30
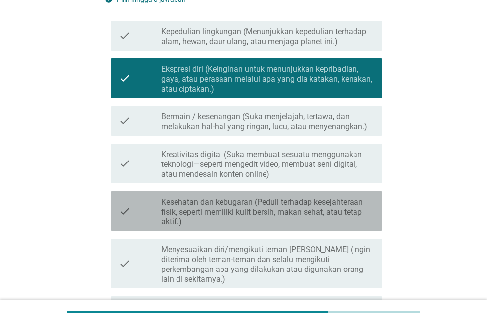
click at [282, 216] on label "Kesehatan dan kebugaran (Peduli terhadap kesejahteraan fisik, seperti memiliki …" at bounding box center [267, 212] width 213 height 30
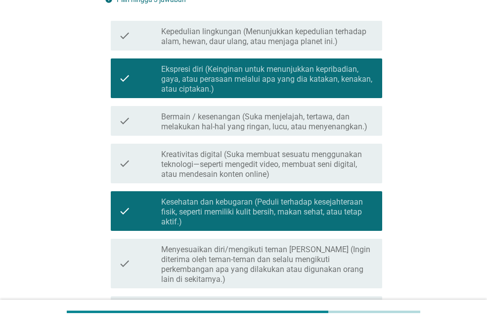
click at [278, 121] on label "Bermain / kesenangan (Suka menjelajah, tertawa, dan melakukan hal-hal yang ring…" at bounding box center [267, 122] width 213 height 20
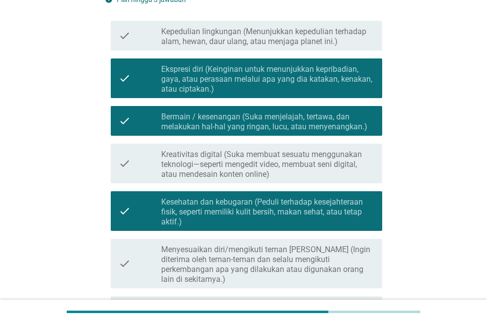
scroll to position [248, 0]
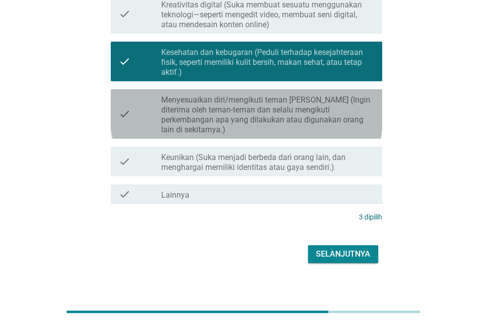
click at [274, 106] on label "Menyesuaikan diri/mengikuti teman [PERSON_NAME] (Ingin diterima oleh teman-tema…" at bounding box center [267, 115] width 213 height 40
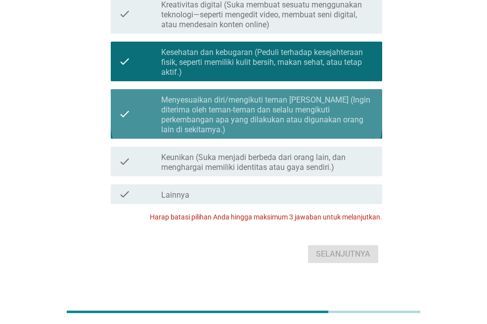
click at [274, 116] on label "Menyesuaikan diri/mengikuti teman [PERSON_NAME] (Ingin diterima oleh teman-tema…" at bounding box center [267, 115] width 213 height 40
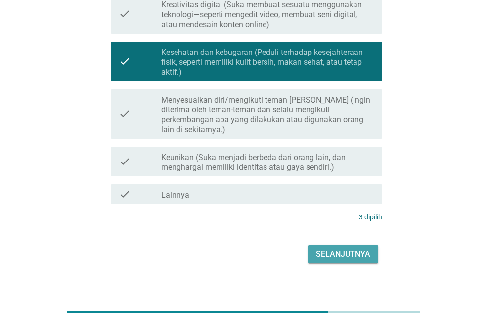
click at [337, 245] on button "Selanjutnya" at bounding box center [343, 254] width 70 height 18
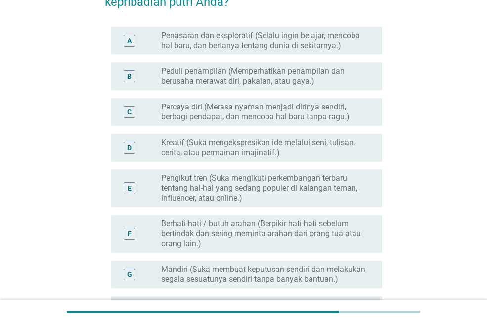
scroll to position [79, 0]
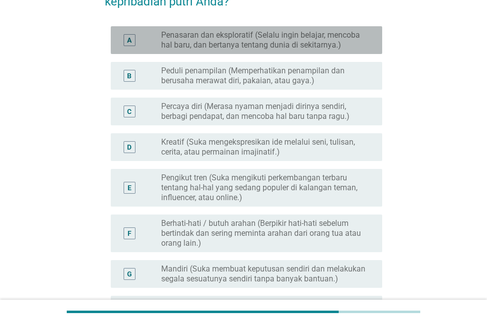
click at [220, 46] on label "Penasaran dan eksploratif (Selalu ingin belajar, mencoba hal baru, dan bertanya…" at bounding box center [263, 40] width 205 height 20
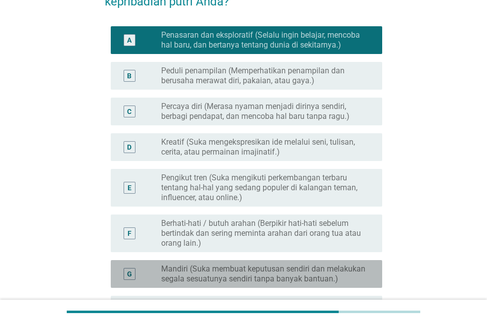
click at [250, 273] on label "Mandiri (Suka membuat keputusan sendiri dan melakukan segala sesuatunya sendiri…" at bounding box center [263, 274] width 205 height 20
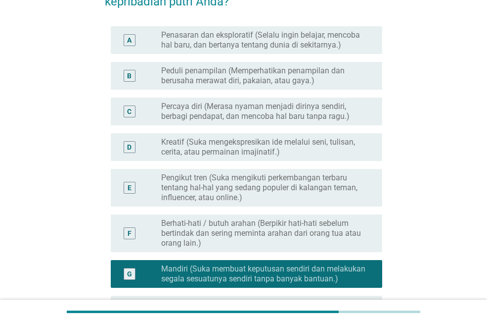
scroll to position [198, 0]
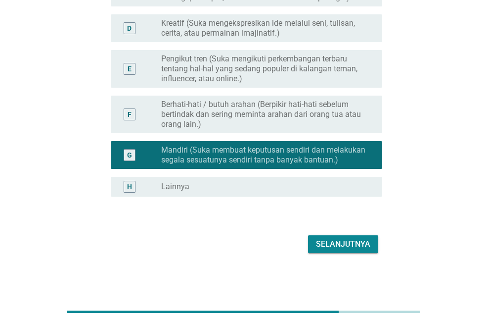
click at [351, 239] on div "Selanjutnya" at bounding box center [343, 244] width 54 height 12
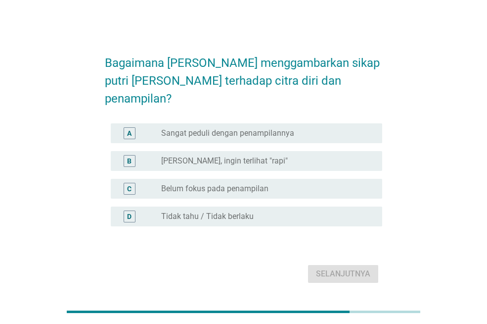
click at [219, 156] on label "[PERSON_NAME], ingin terlihat "rapi"" at bounding box center [224, 161] width 127 height 10
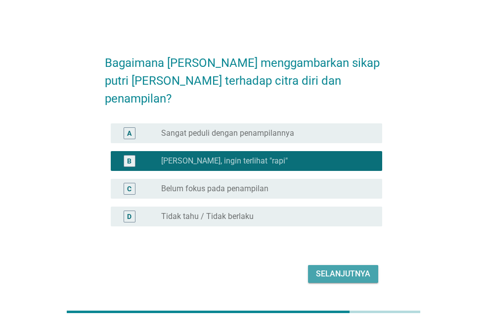
click at [353, 268] on div "Selanjutnya" at bounding box center [343, 274] width 54 height 12
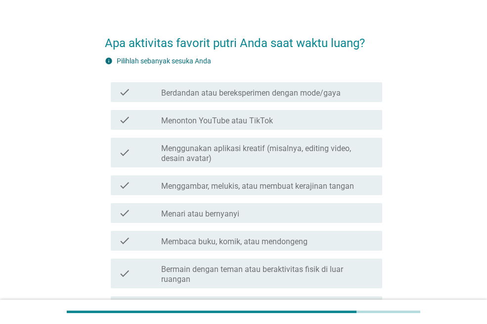
scroll to position [40, 0]
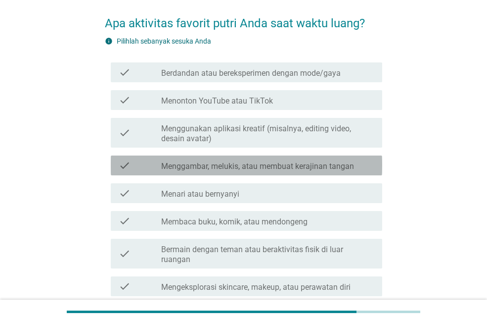
click at [212, 170] on label "Menggambar, melukis, atau membuat kerajinan tangan" at bounding box center [257, 166] width 193 height 10
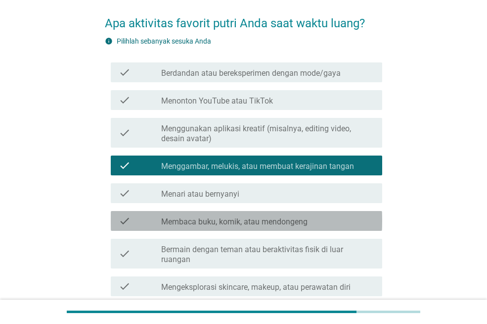
click at [217, 220] on label "Membaca buku, komik, atau mendongeng" at bounding box center [234, 222] width 146 height 10
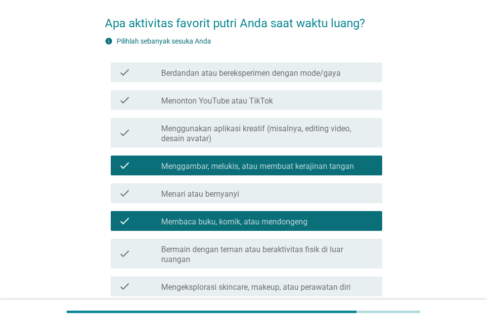
scroll to position [238, 0]
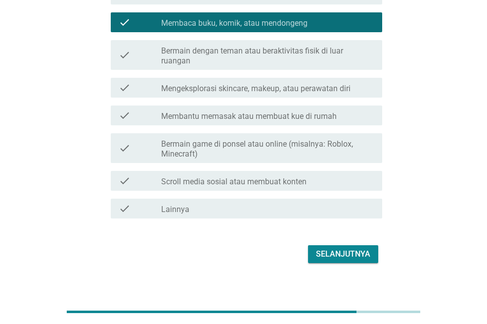
click at [205, 48] on label "Bermain dengan teman atau beraktivitas fisik di luar ruangan" at bounding box center [267, 56] width 213 height 20
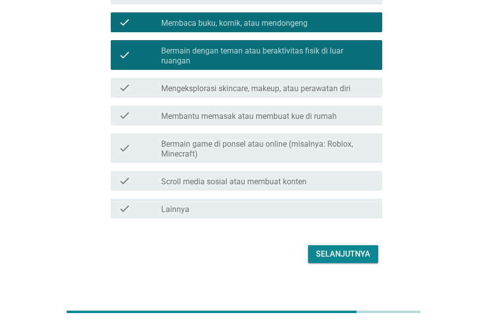
click at [324, 245] on button "Selanjutnya" at bounding box center [343, 254] width 70 height 18
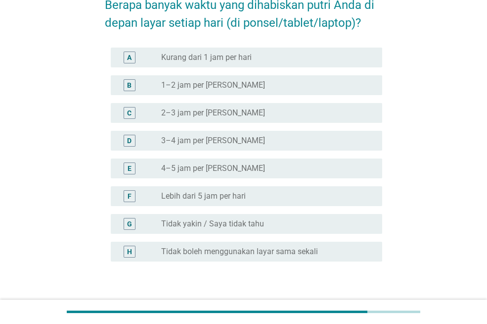
scroll to position [59, 0]
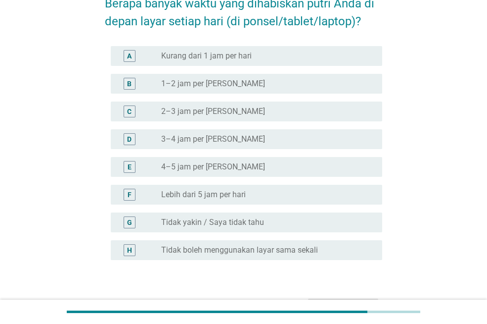
click at [213, 56] on label "Kurang dari 1 jam per hari" at bounding box center [206, 56] width 91 height 10
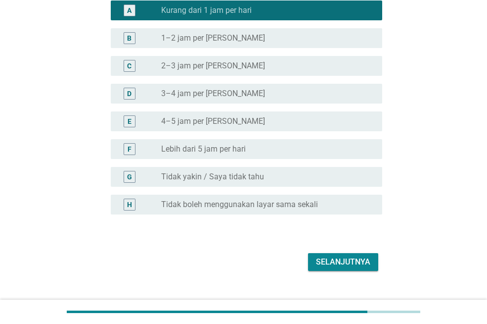
scroll to position [123, 0]
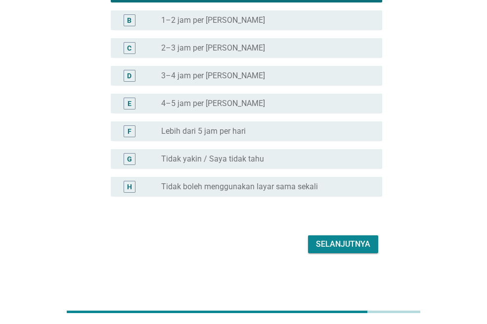
click at [363, 242] on div "Selanjutnya" at bounding box center [343, 244] width 54 height 12
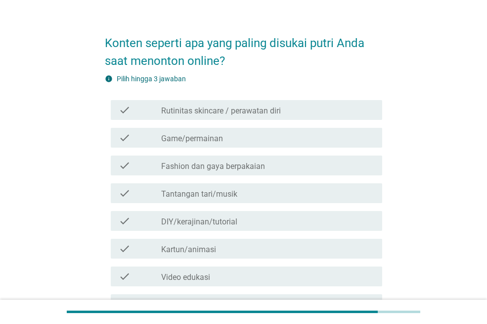
scroll to position [59, 0]
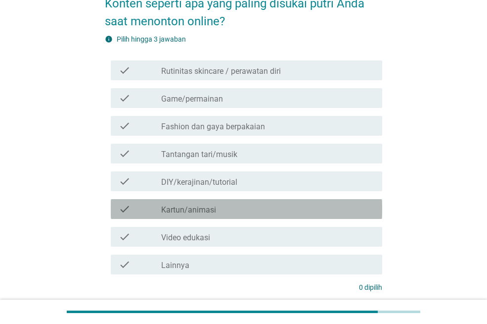
click at [190, 216] on div "check check_box_outline_blank Kartun/animasi" at bounding box center [247, 209] width 272 height 20
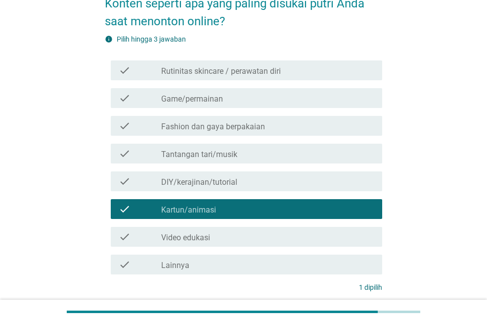
click at [192, 154] on label "Tantangan tari/musik" at bounding box center [199, 154] width 76 height 10
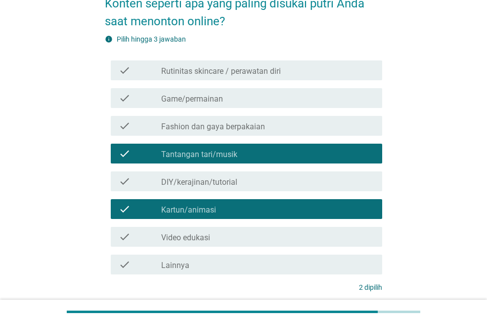
click at [190, 97] on label "Game/permainan" at bounding box center [192, 99] width 62 height 10
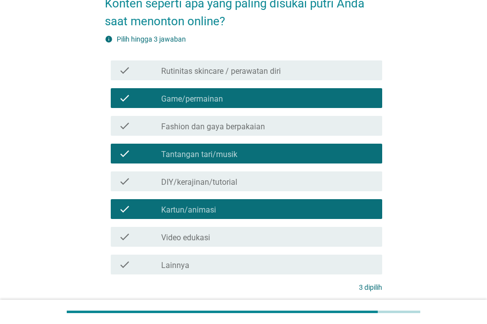
scroll to position [140, 0]
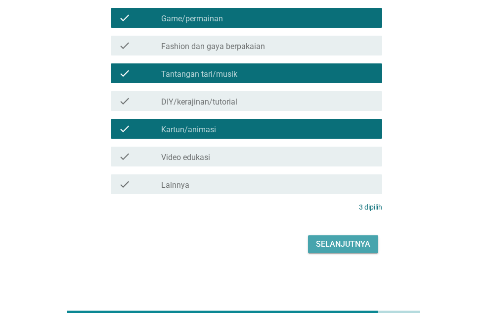
click at [324, 246] on div "Selanjutnya" at bounding box center [343, 244] width 54 height 12
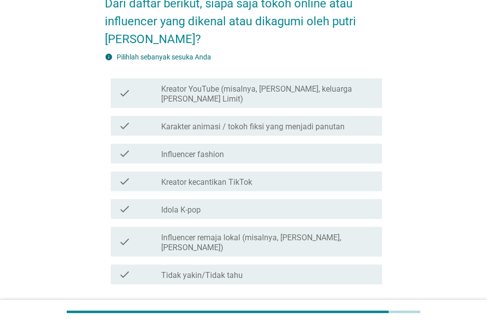
scroll to position [99, 0]
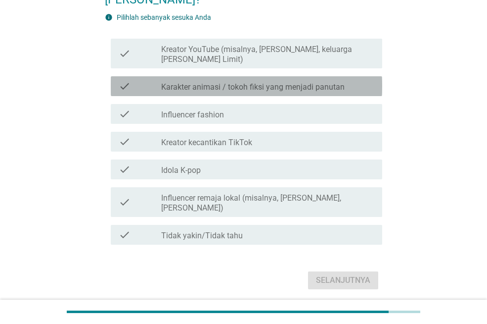
click at [208, 85] on label "Karakter animasi / tokoh fiksi yang menjadi panutan" at bounding box center [253, 87] width 184 height 10
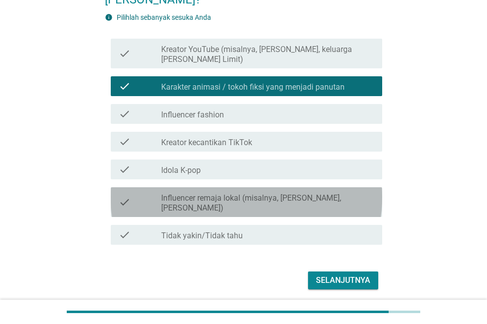
click at [228, 193] on label "Influencer remaja lokal (misalnya, [PERSON_NAME], [PERSON_NAME])" at bounding box center [267, 203] width 213 height 20
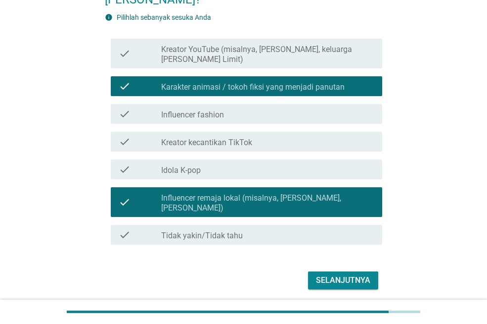
click at [330, 271] on button "Selanjutnya" at bounding box center [343, 280] width 70 height 18
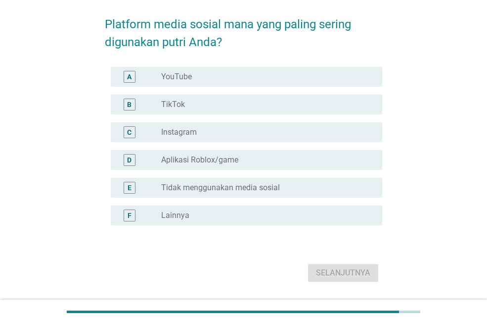
scroll to position [40, 0]
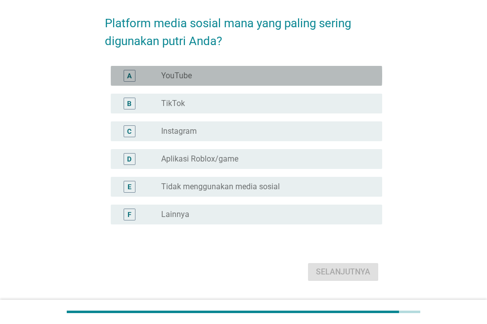
click at [195, 73] on div "radio_button_unchecked YouTube" at bounding box center [263, 76] width 205 height 10
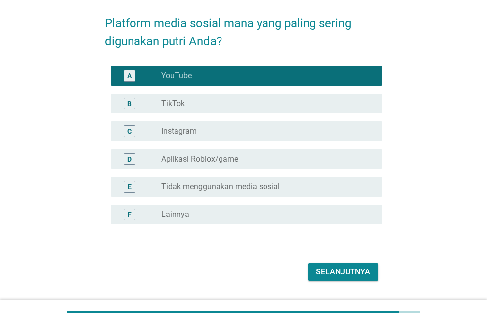
click at [245, 161] on div "radio_button_unchecked Aplikasi Roblox/game" at bounding box center [263, 159] width 205 height 10
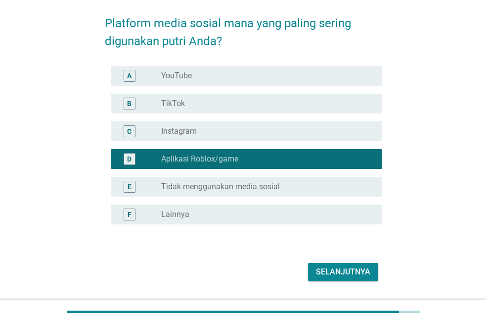
click at [227, 64] on div "A radio_button_unchecked YouTube" at bounding box center [244, 76] width 278 height 28
click at [207, 69] on div "A radio_button_unchecked YouTube" at bounding box center [247, 76] width 272 height 20
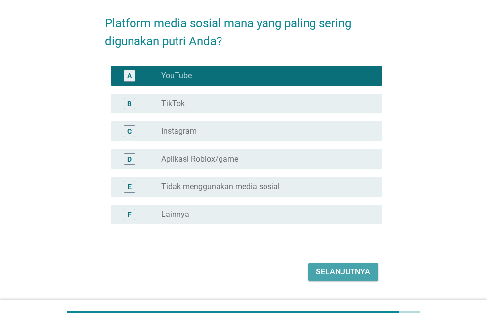
click at [346, 269] on div "Selanjutnya" at bounding box center [343, 272] width 54 height 12
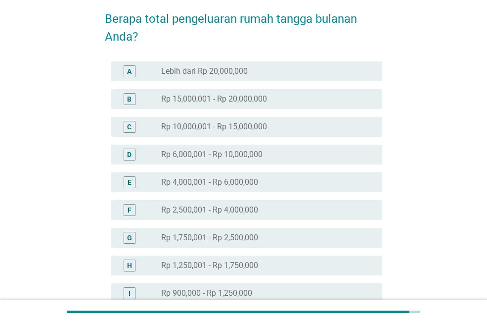
scroll to position [59, 0]
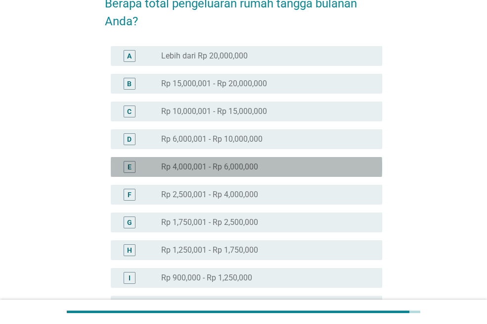
click at [229, 164] on label "Rp 4,000,001 - Rp 6,000,000" at bounding box center [209, 167] width 97 height 10
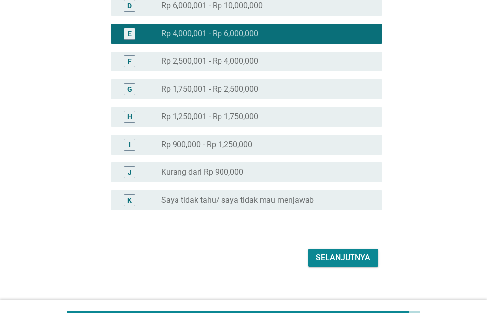
scroll to position [206, 0]
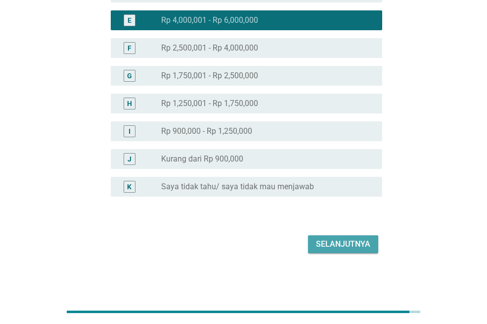
click at [342, 236] on button "Selanjutnya" at bounding box center [343, 244] width 70 height 18
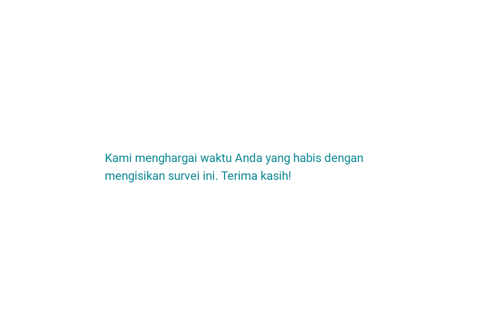
scroll to position [0, 0]
